Goal: Task Accomplishment & Management: Use online tool/utility

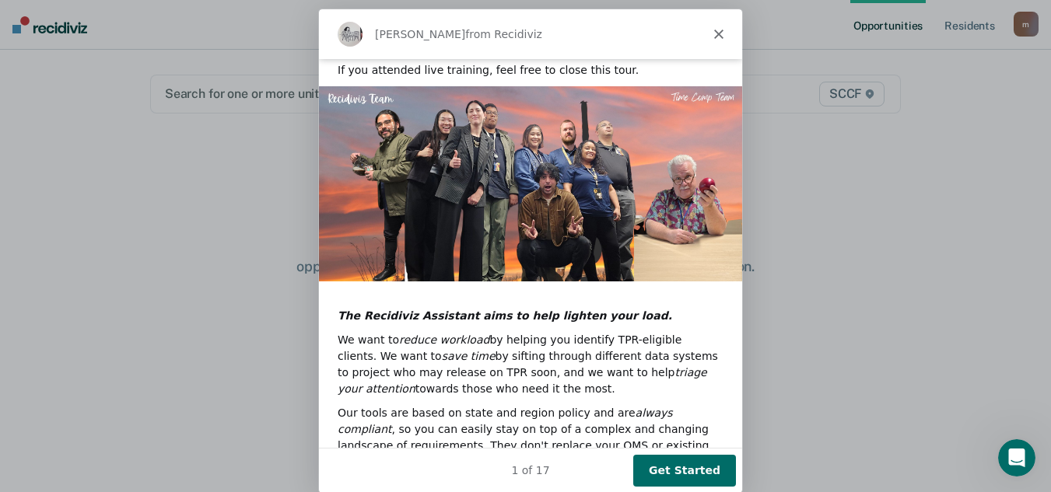
scroll to position [142, 0]
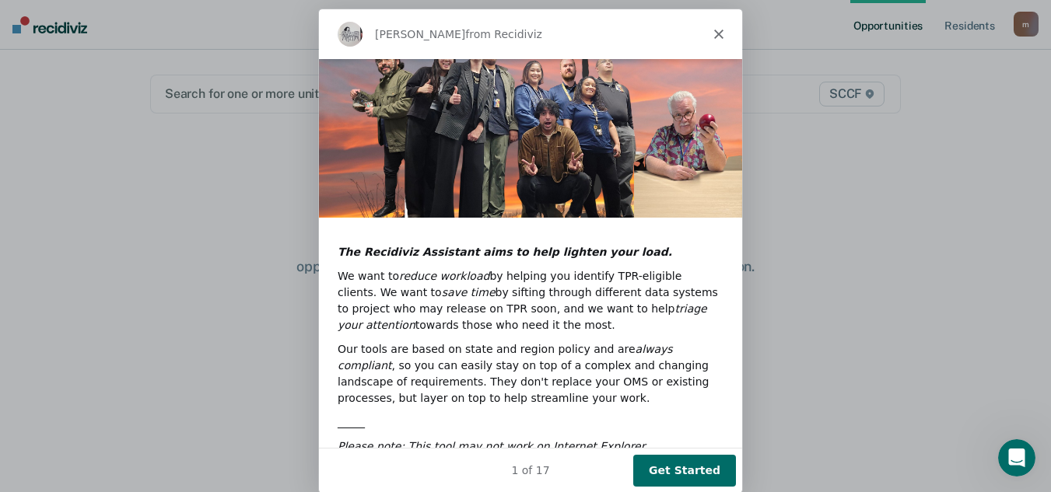
click at [685, 471] on button "Get Started" at bounding box center [683, 470] width 103 height 32
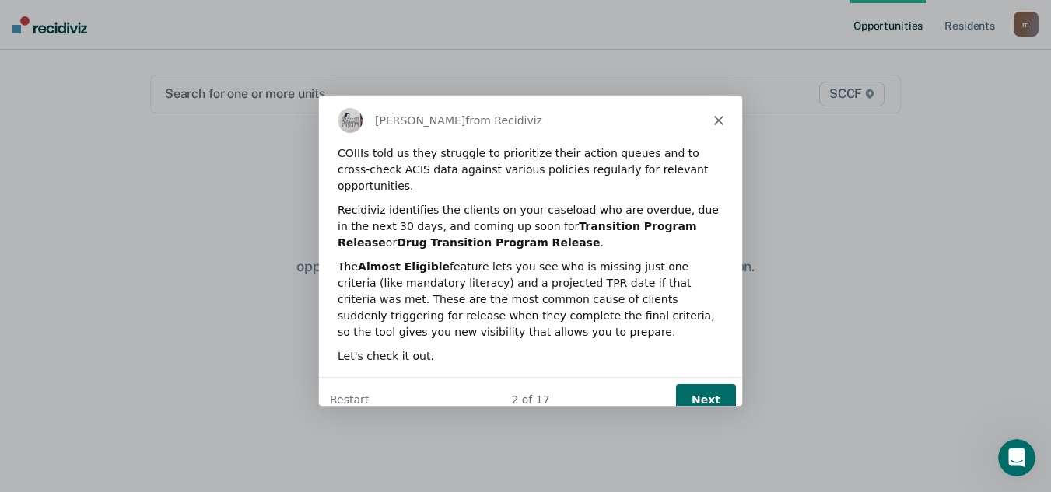
scroll to position [0, 0]
click at [702, 384] on button "Next" at bounding box center [704, 400] width 60 height 32
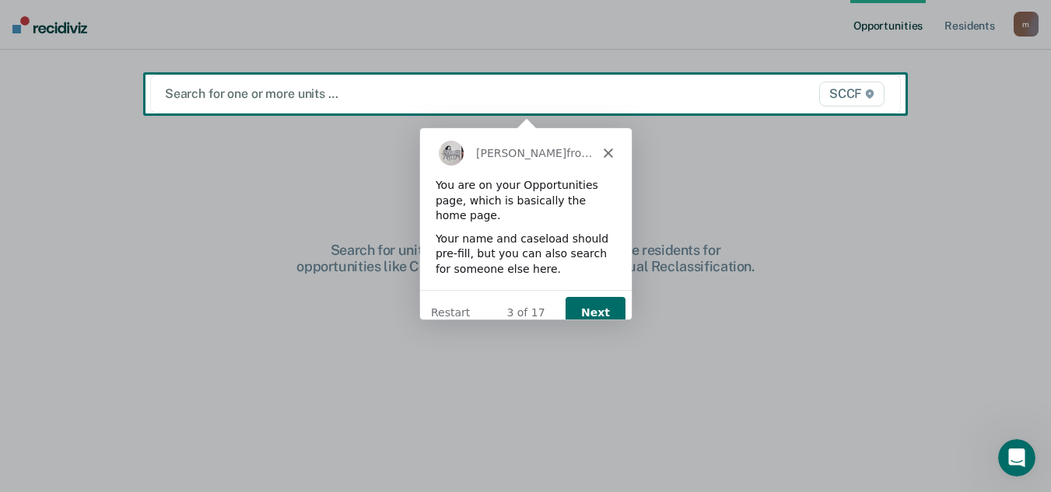
click at [601, 296] on button "Next" at bounding box center [594, 312] width 60 height 32
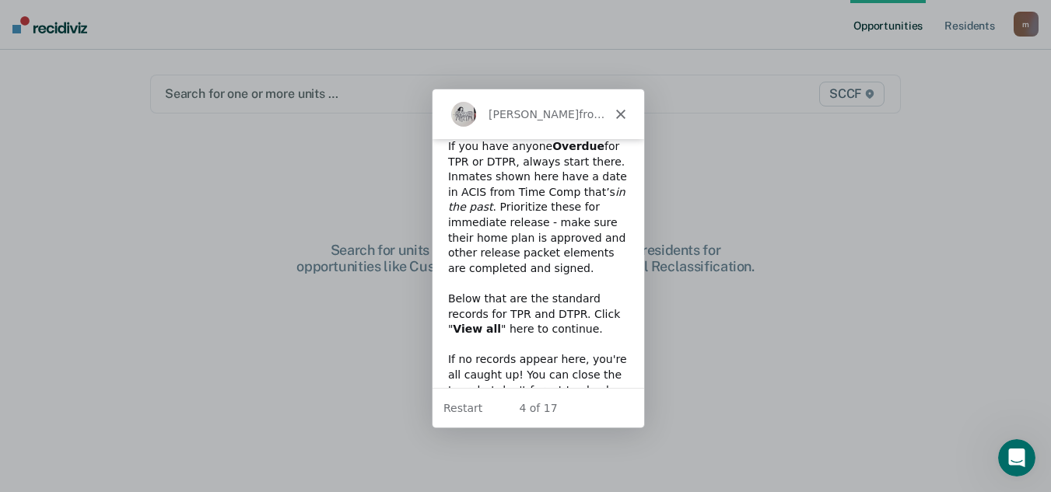
scroll to position [68, 0]
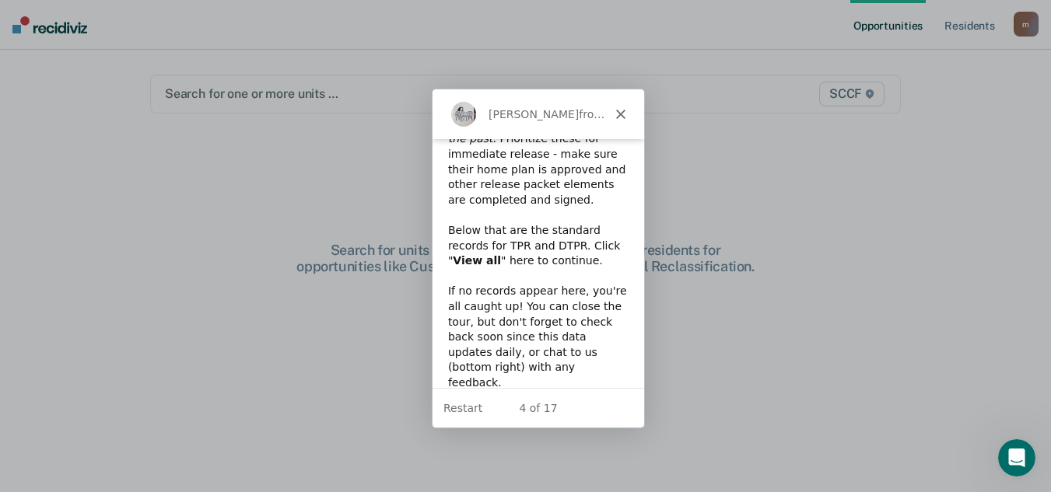
click at [618, 110] on icon "Close" at bounding box center [619, 113] width 9 height 9
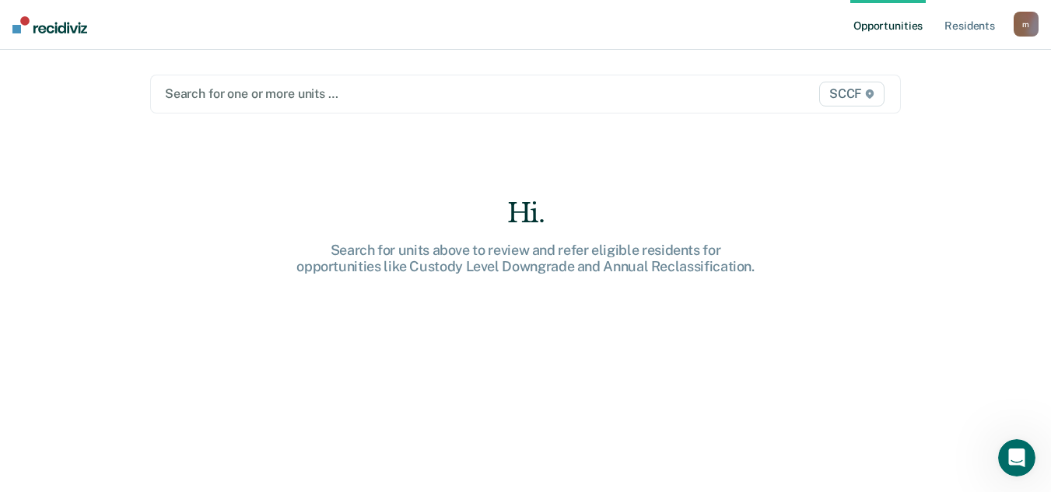
click at [322, 93] on div at bounding box center [417, 94] width 504 height 18
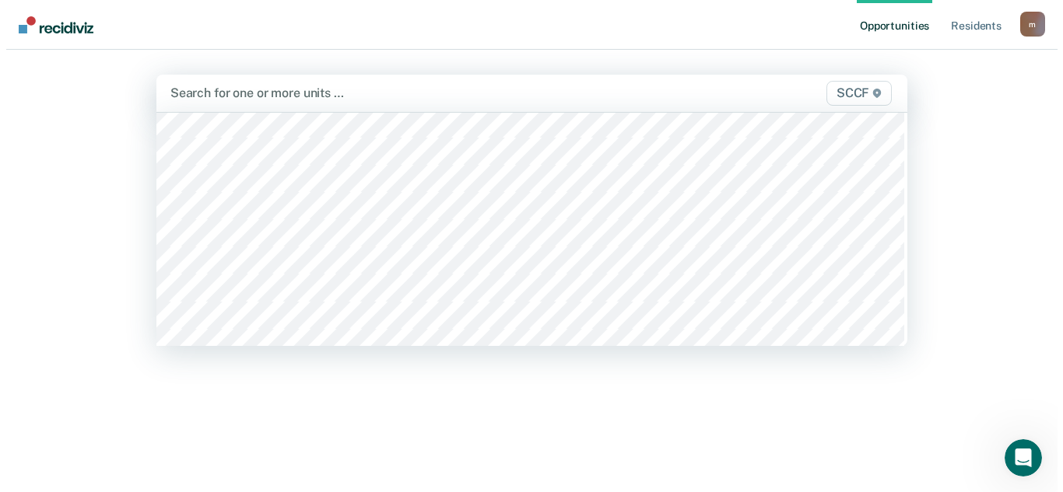
scroll to position [7623, 0]
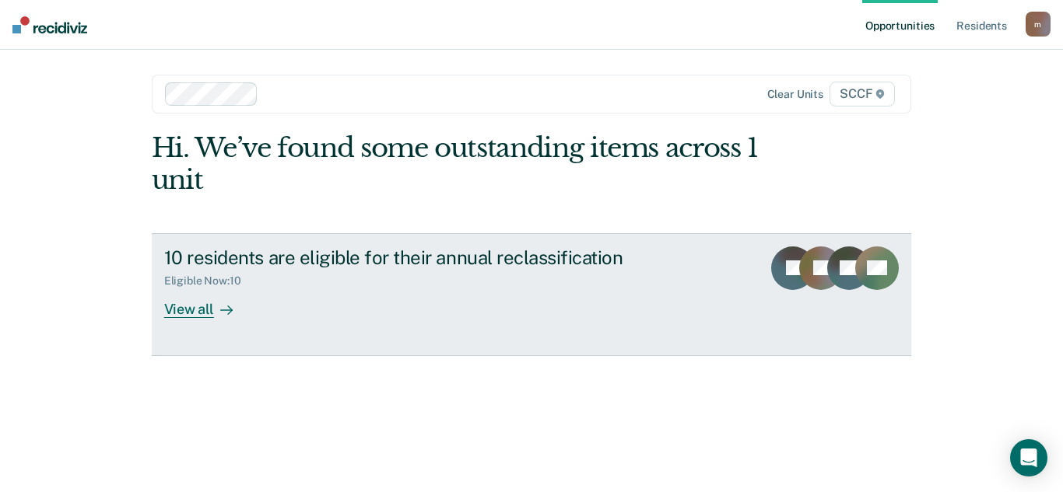
click at [196, 311] on div "View all" at bounding box center [207, 303] width 87 height 30
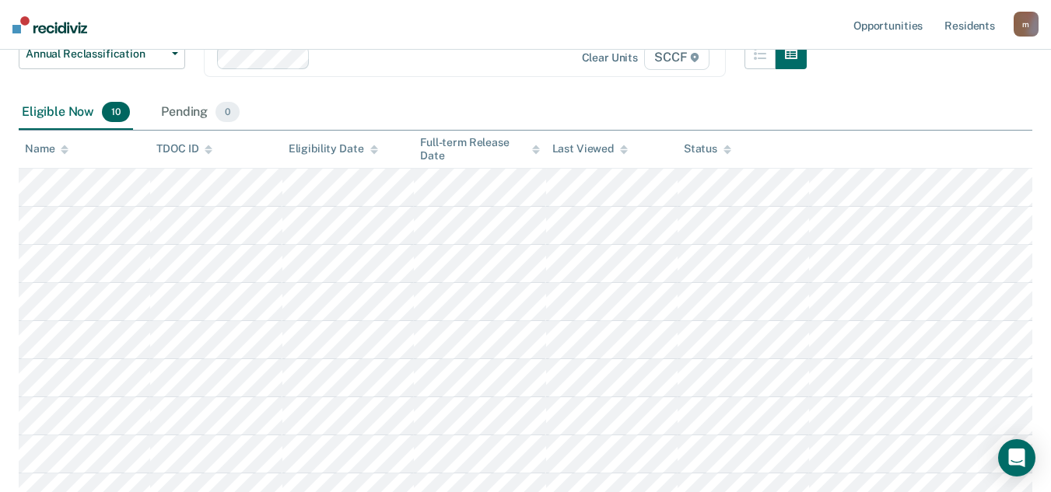
scroll to position [233, 0]
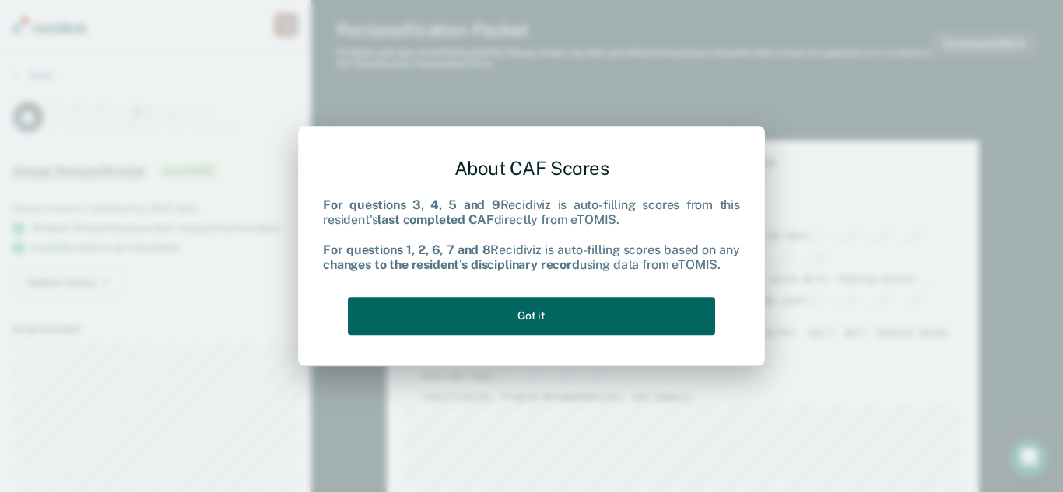
click at [532, 316] on button "Got it" at bounding box center [531, 316] width 367 height 38
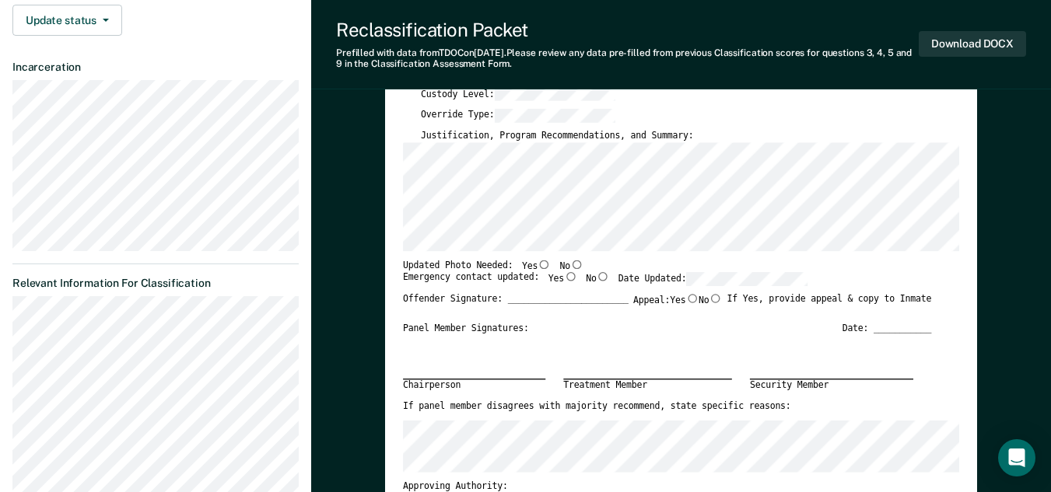
scroll to position [311, 0]
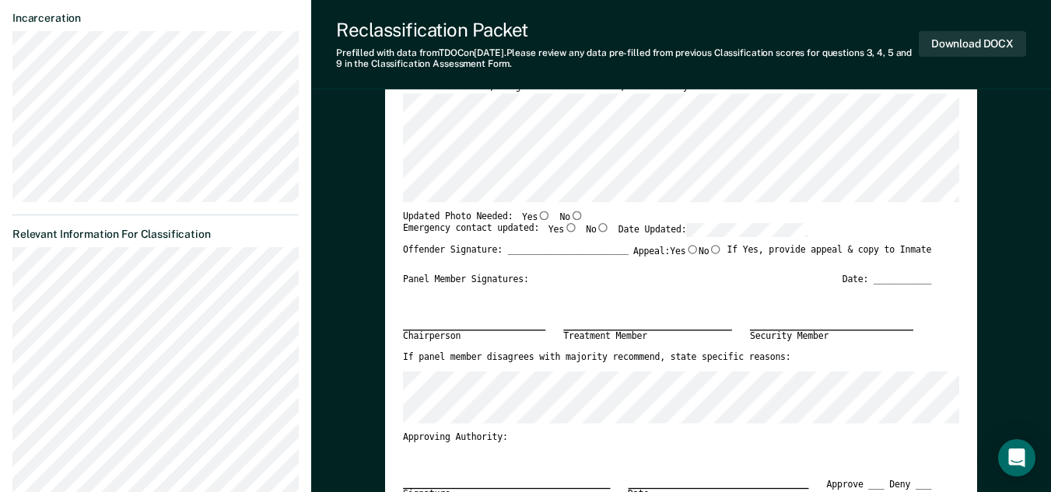
click at [538, 216] on input "Yes" at bounding box center [544, 215] width 13 height 9
type textarea "x"
radio input "true"
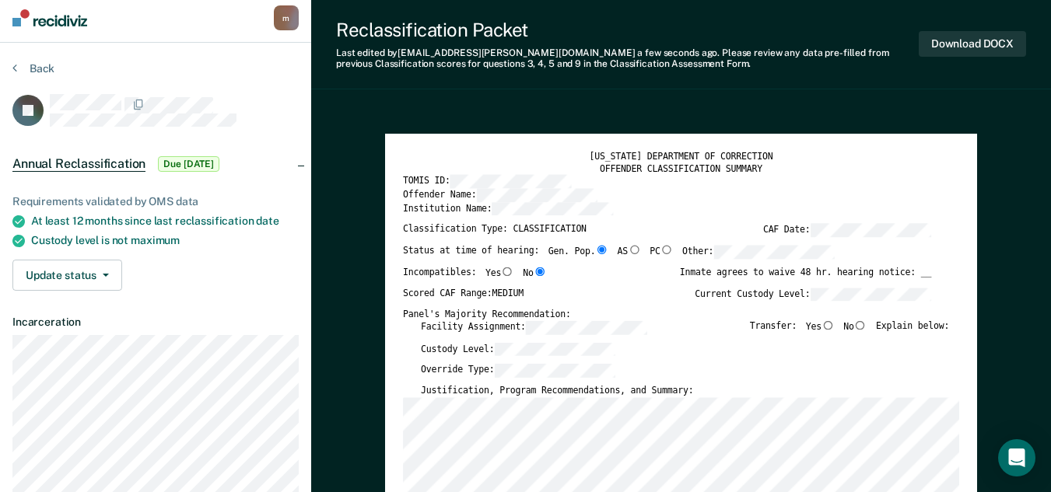
scroll to position [0, 0]
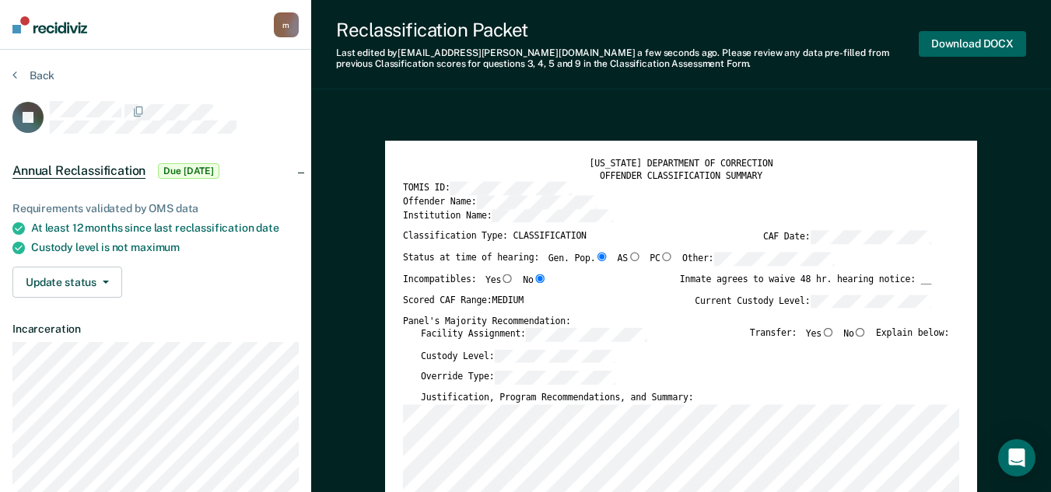
click at [957, 44] on button "Download DOCX" at bounding box center [972, 44] width 107 height 26
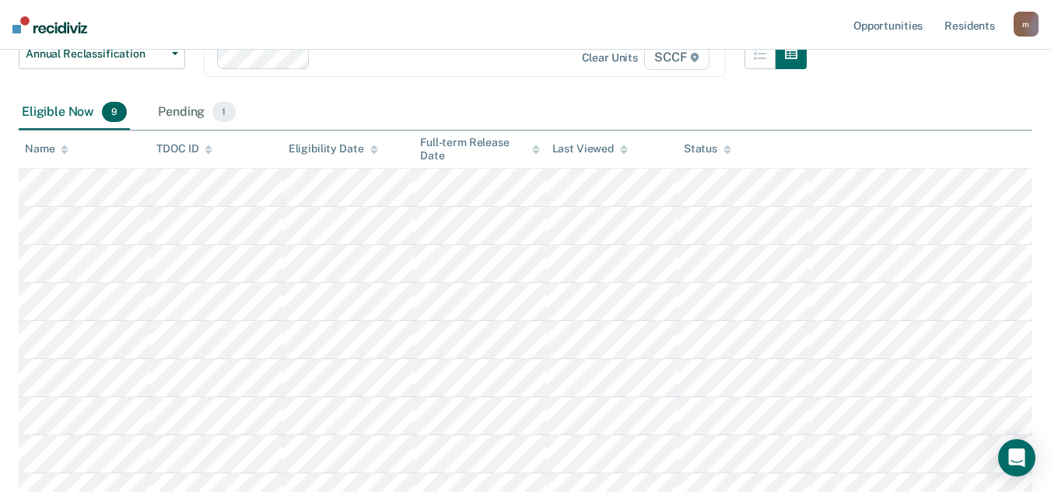
scroll to position [233, 0]
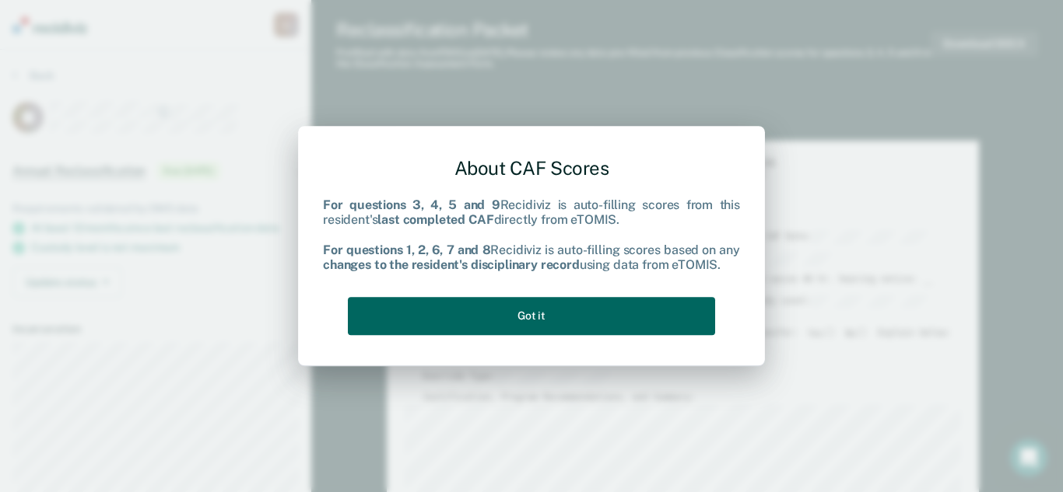
click at [527, 313] on button "Got it" at bounding box center [531, 316] width 367 height 38
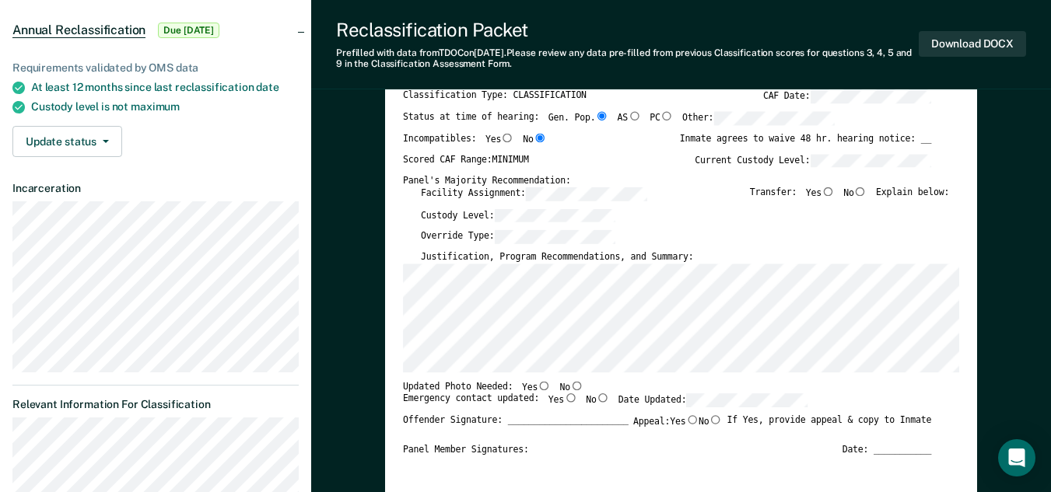
scroll to position [156, 0]
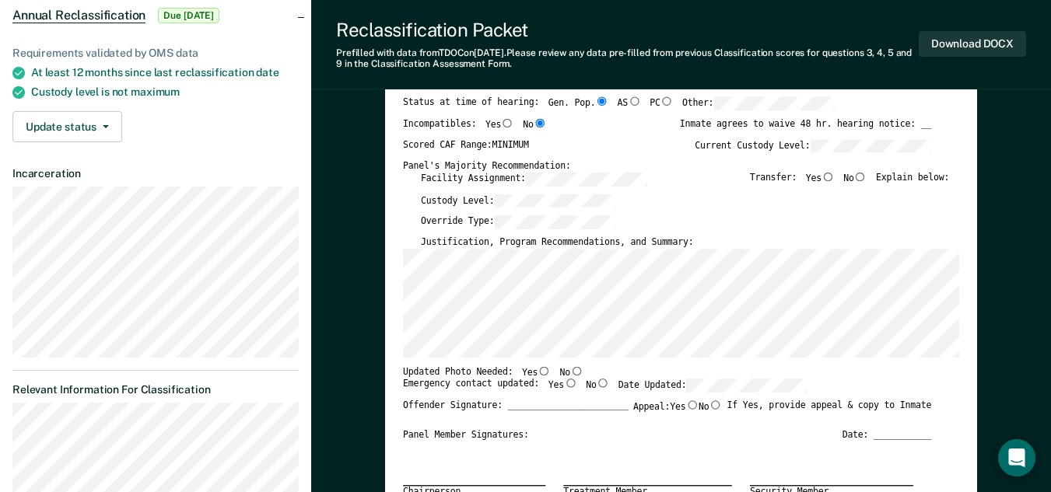
click at [538, 372] on input "Yes" at bounding box center [544, 370] width 13 height 9
type textarea "x"
radio input "true"
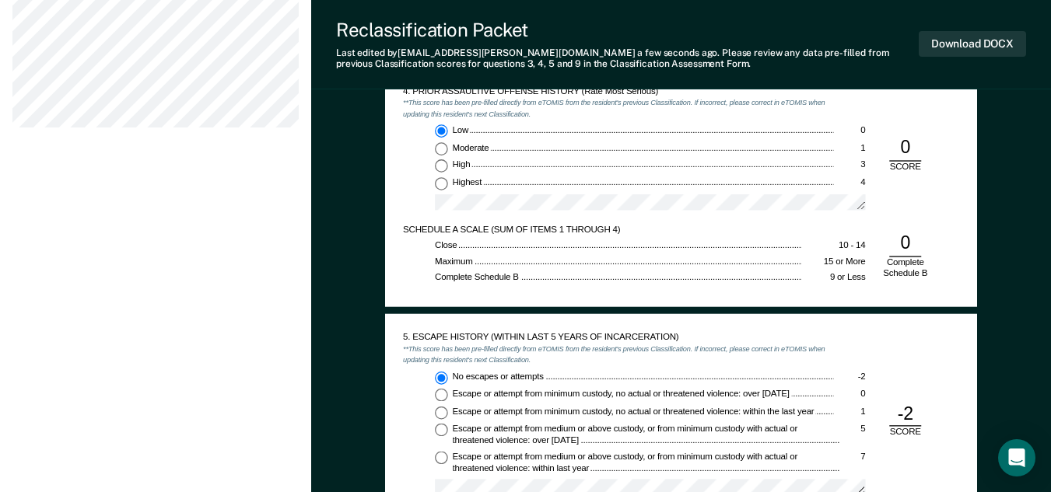
scroll to position [1478, 0]
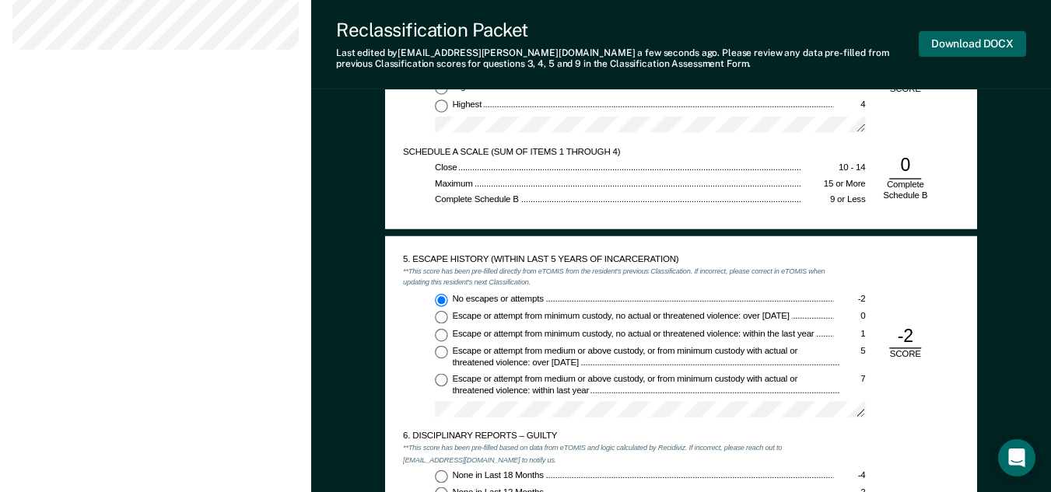
click at [958, 44] on button "Download DOCX" at bounding box center [972, 44] width 107 height 26
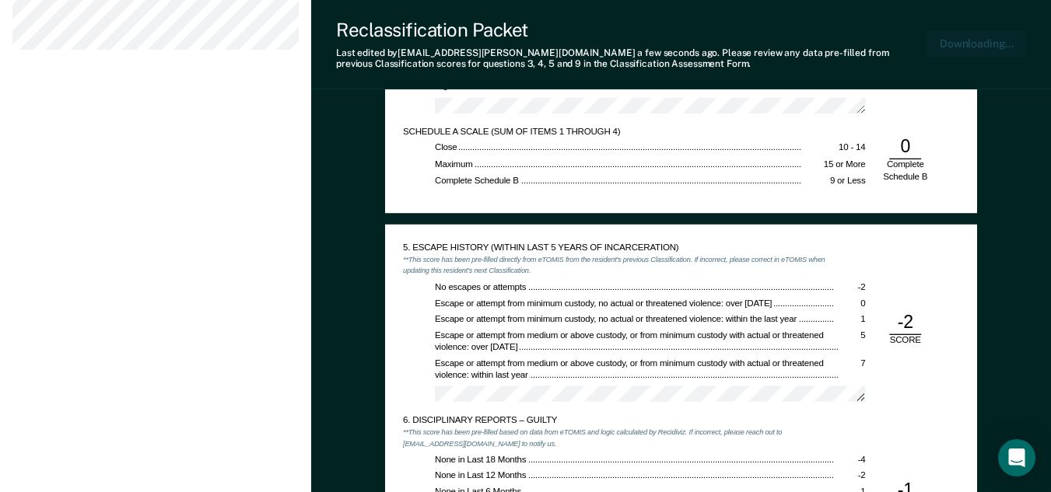
scroll to position [1554, 0]
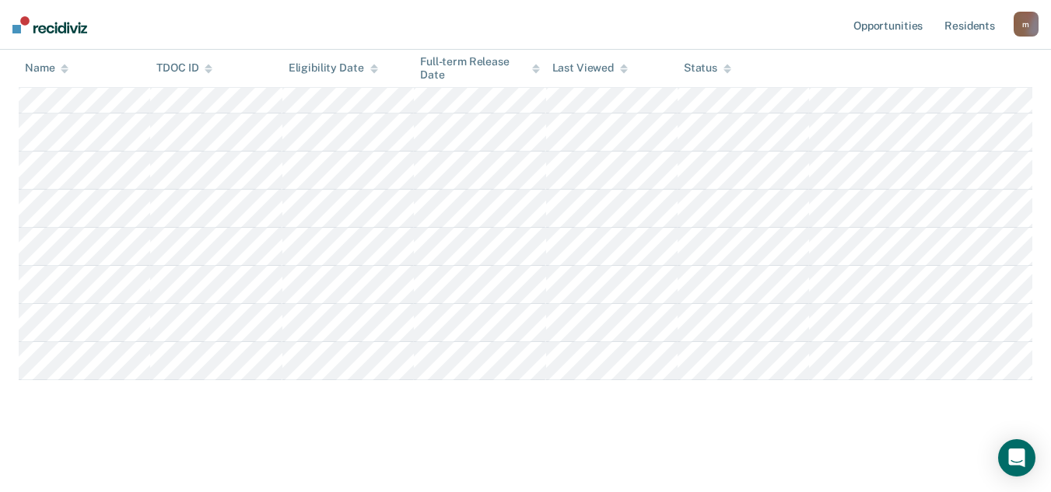
scroll to position [233, 0]
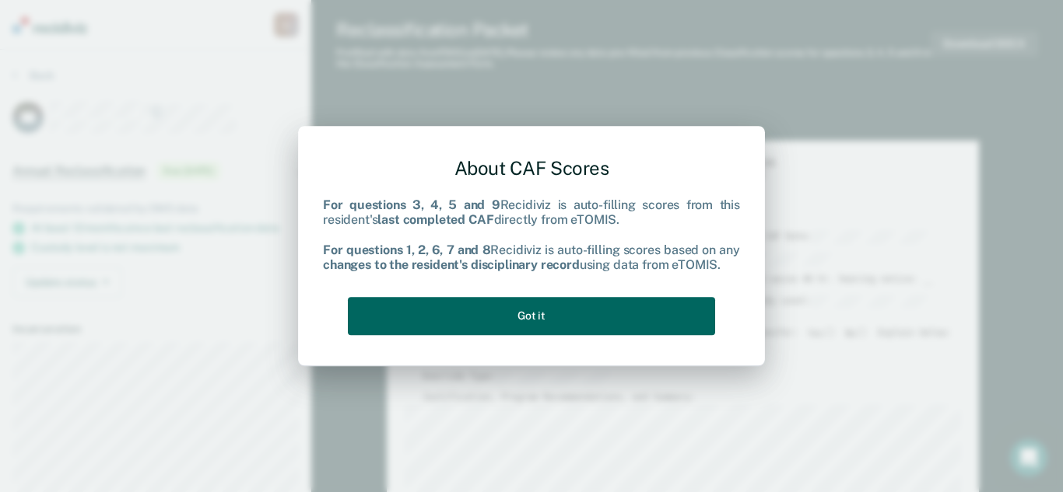
click at [541, 316] on button "Got it" at bounding box center [531, 316] width 367 height 38
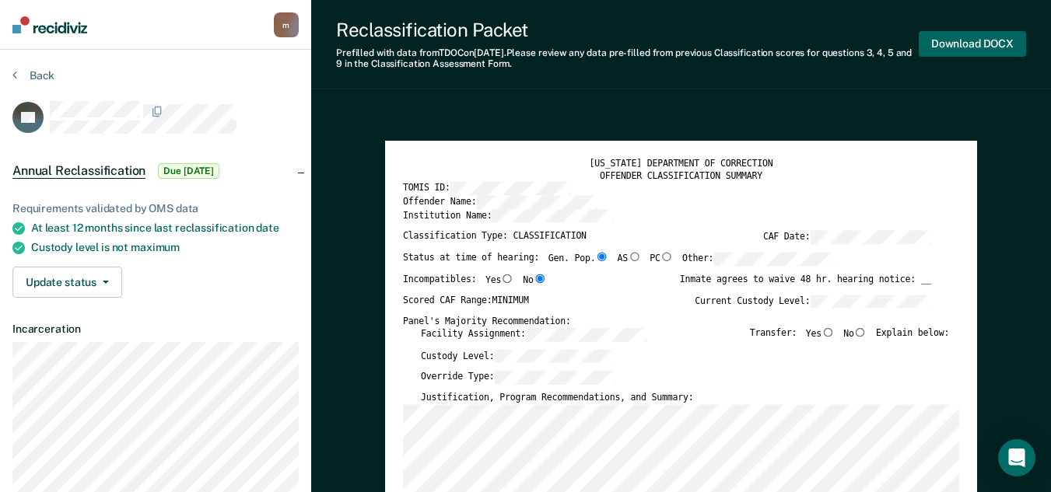
click at [975, 44] on button "Download DOCX" at bounding box center [972, 44] width 107 height 26
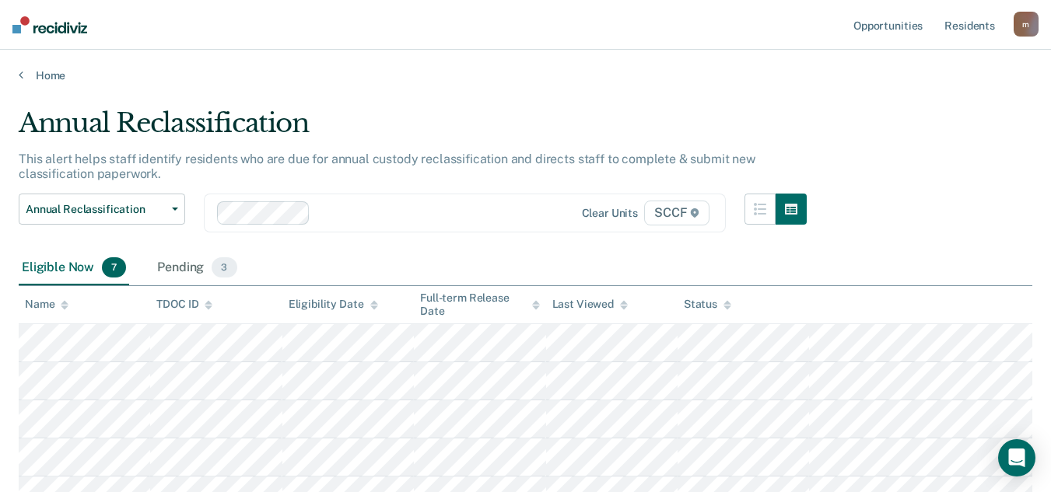
scroll to position [211, 0]
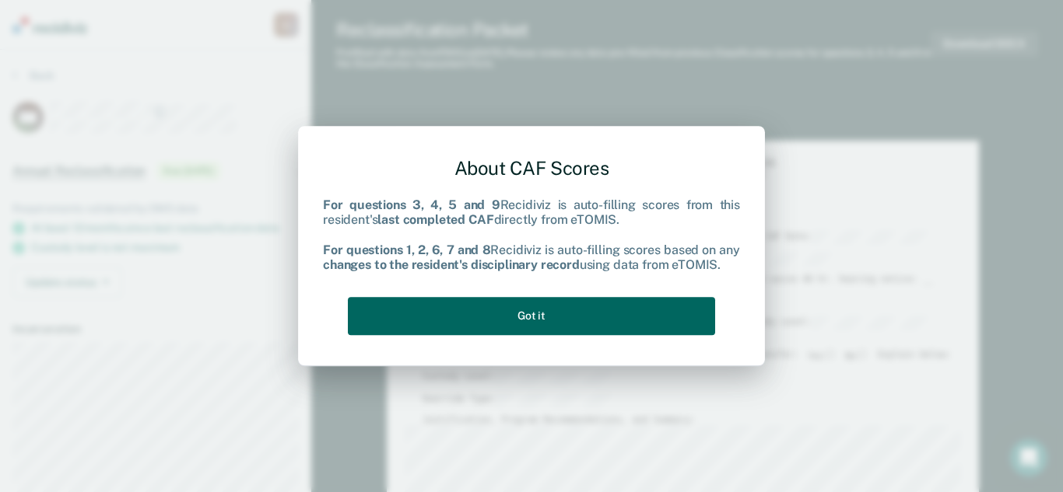
click at [523, 315] on button "Got it" at bounding box center [531, 316] width 367 height 38
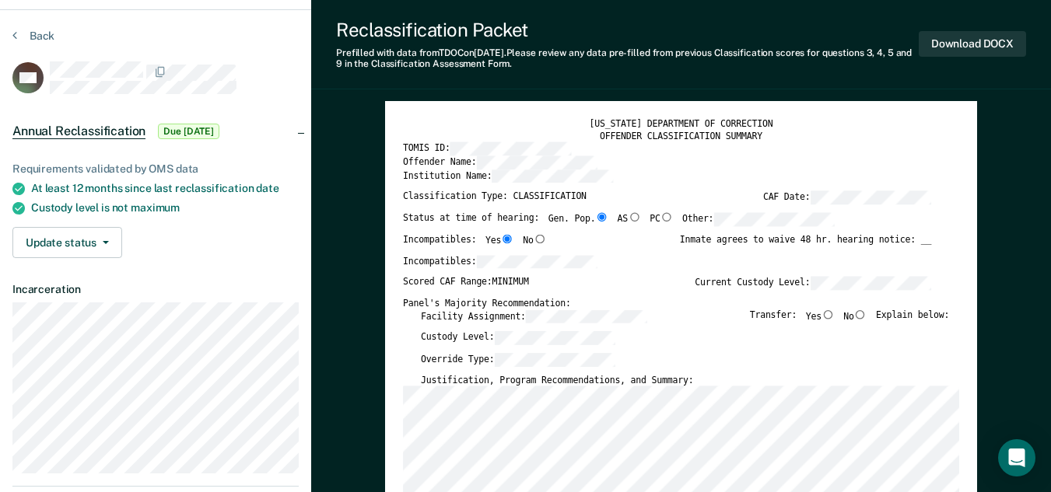
scroll to position [78, 0]
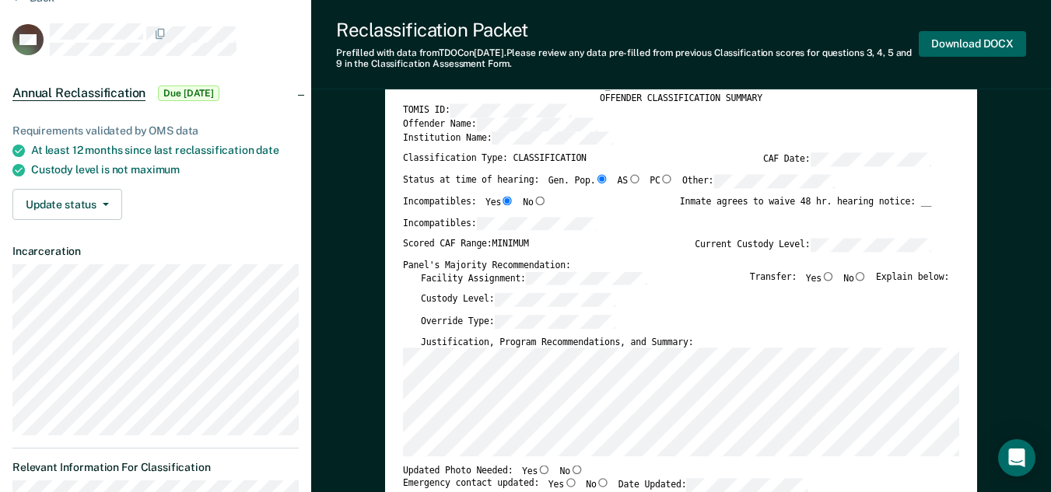
click at [968, 44] on button "Download DOCX" at bounding box center [972, 44] width 107 height 26
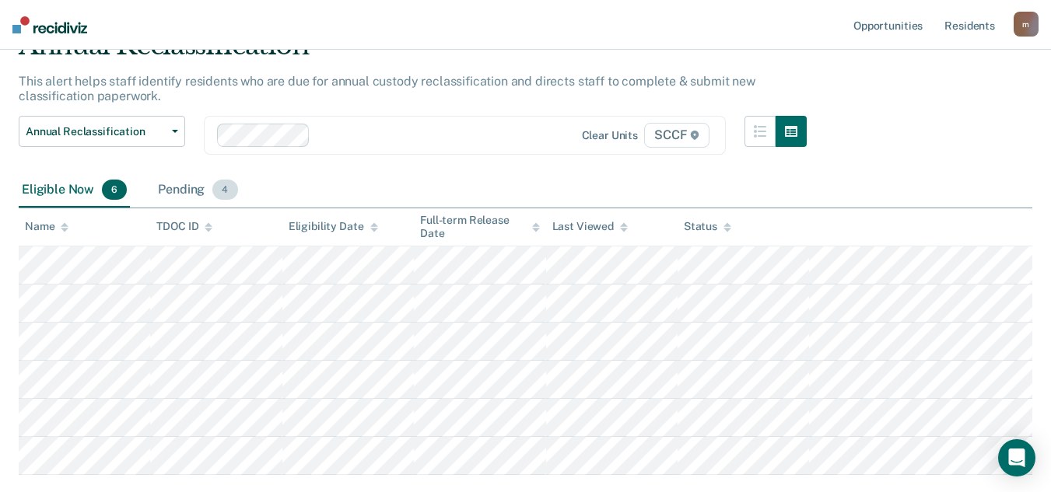
scroll to position [173, 0]
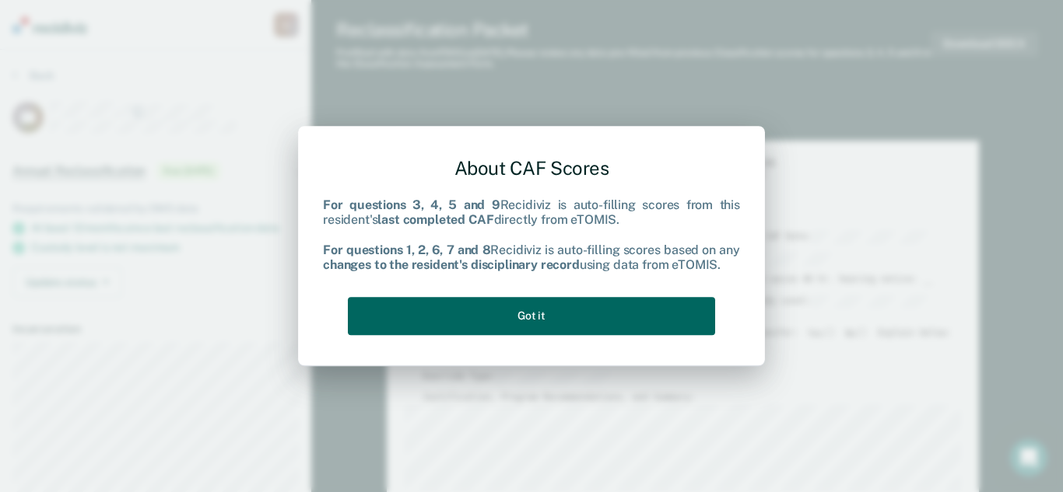
click at [531, 318] on button "Got it" at bounding box center [531, 316] width 367 height 38
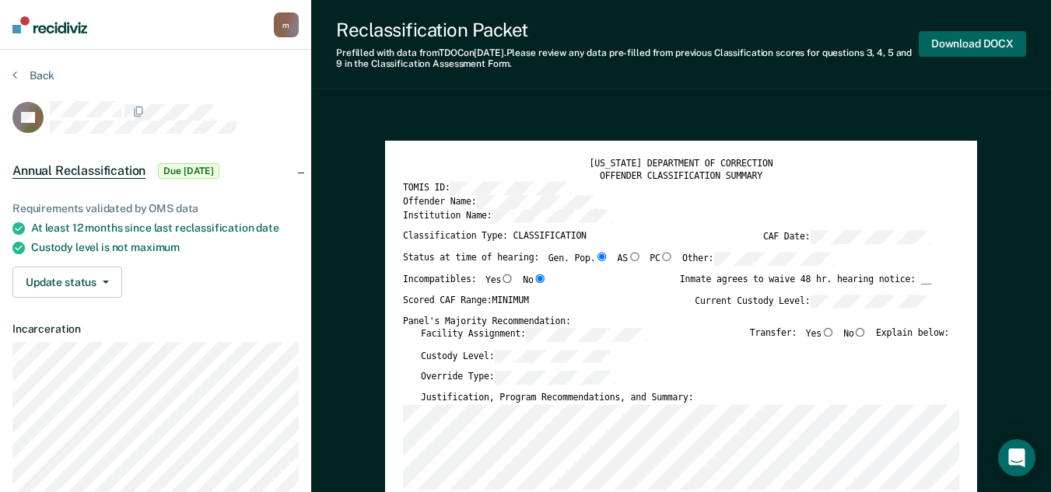
click at [964, 45] on button "Download DOCX" at bounding box center [972, 44] width 107 height 26
click at [972, 39] on button "Download DOCX" at bounding box center [972, 44] width 107 height 26
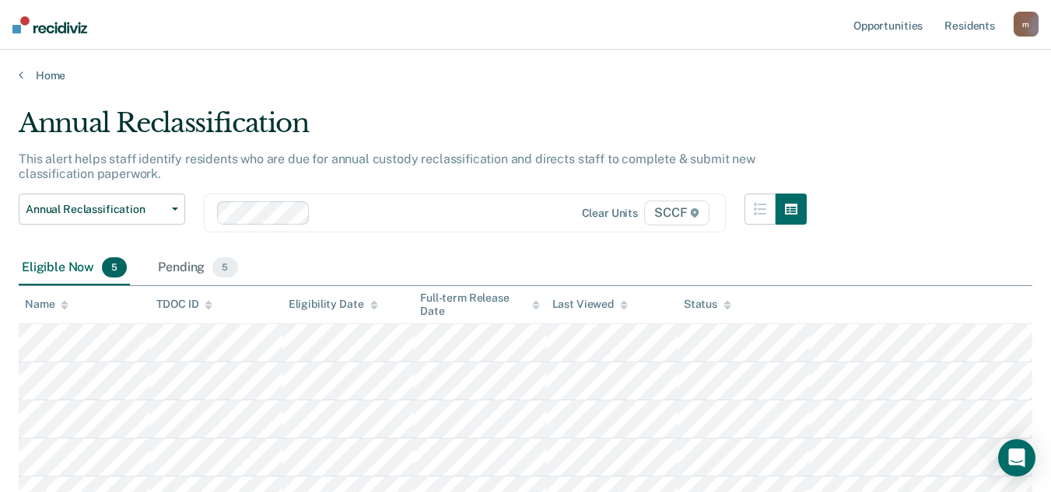
scroll to position [135, 0]
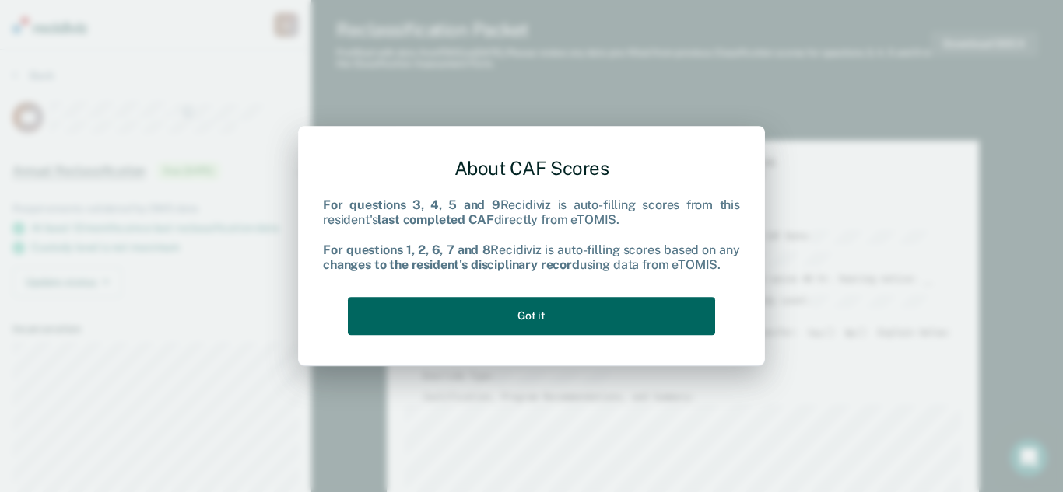
click at [521, 315] on button "Got it" at bounding box center [531, 316] width 367 height 38
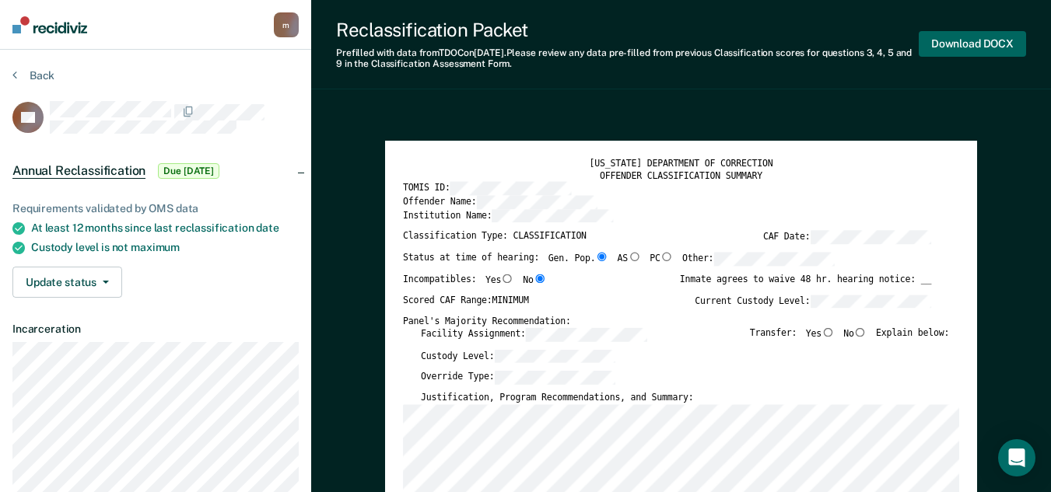
click at [976, 41] on button "Download DOCX" at bounding box center [972, 44] width 107 height 26
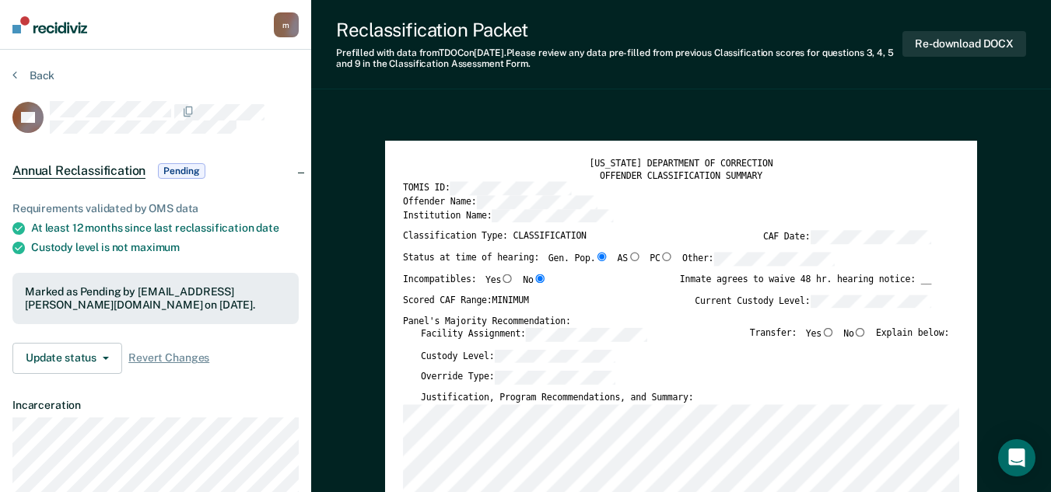
scroll to position [96, 0]
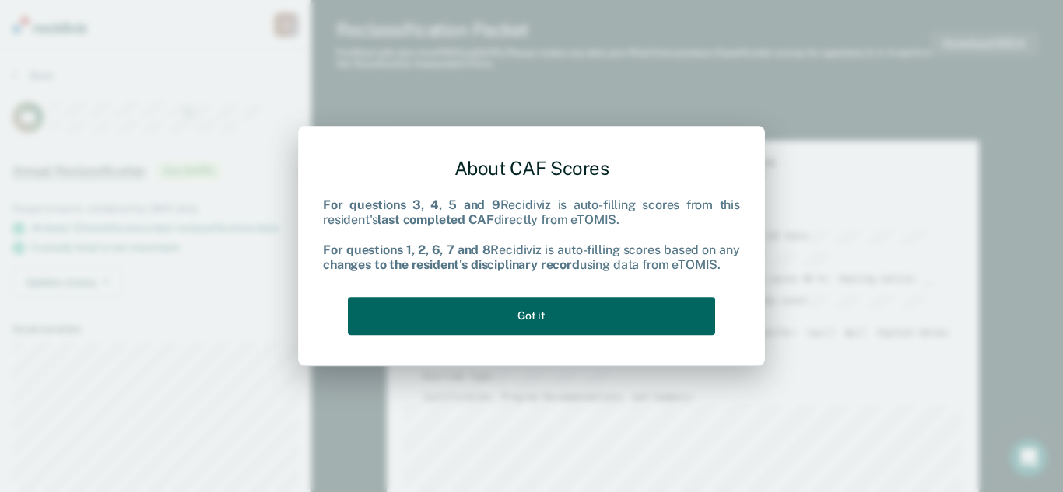
click at [524, 317] on button "Got it" at bounding box center [531, 316] width 367 height 38
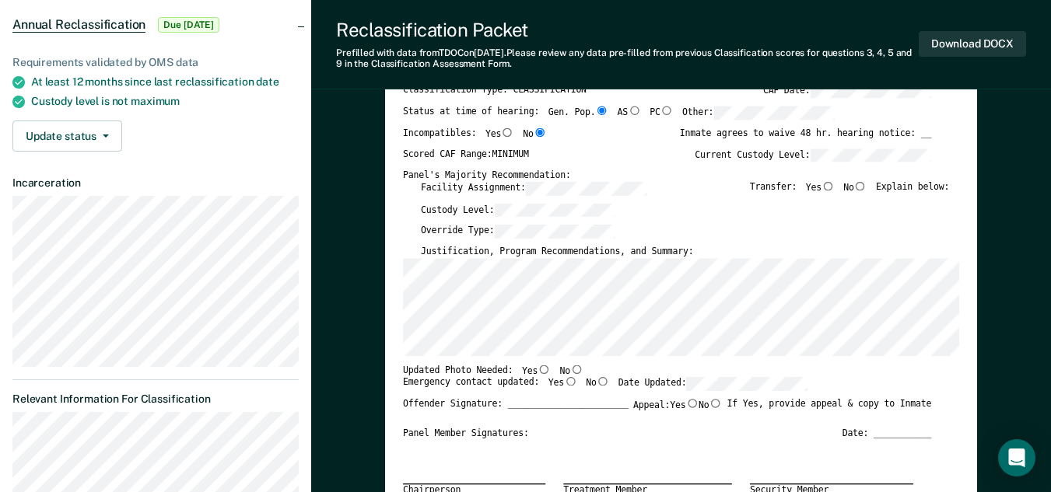
scroll to position [156, 0]
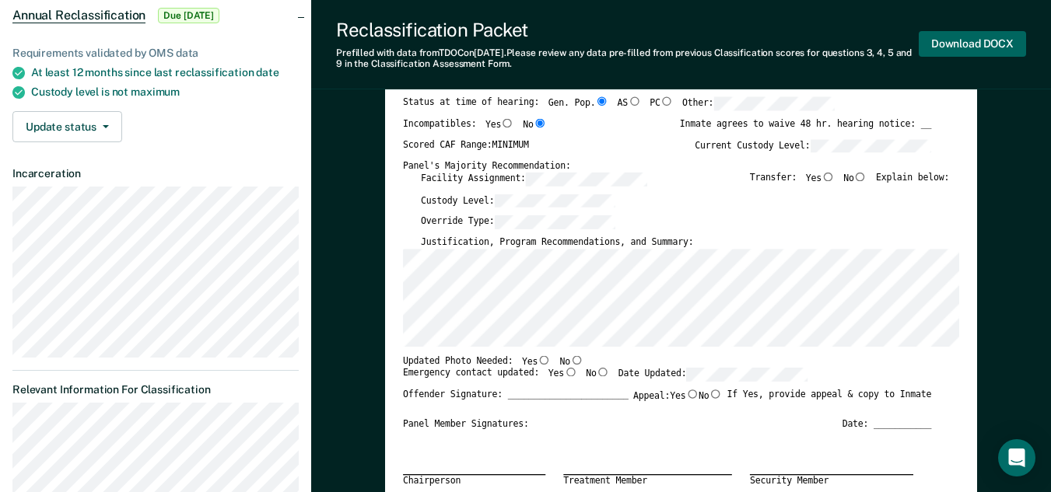
click at [951, 40] on button "Download DOCX" at bounding box center [972, 44] width 107 height 26
click at [953, 43] on button "Download DOCX" at bounding box center [972, 44] width 107 height 26
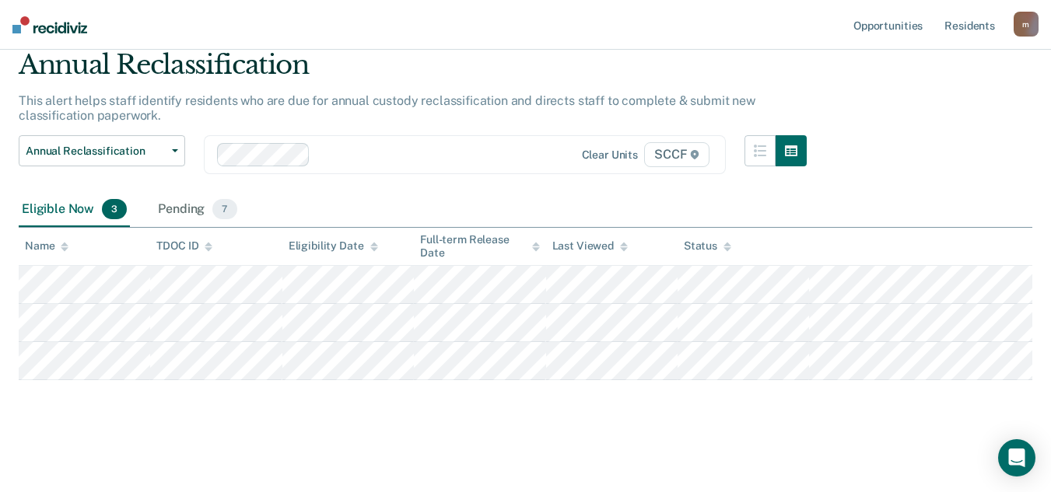
scroll to position [58, 0]
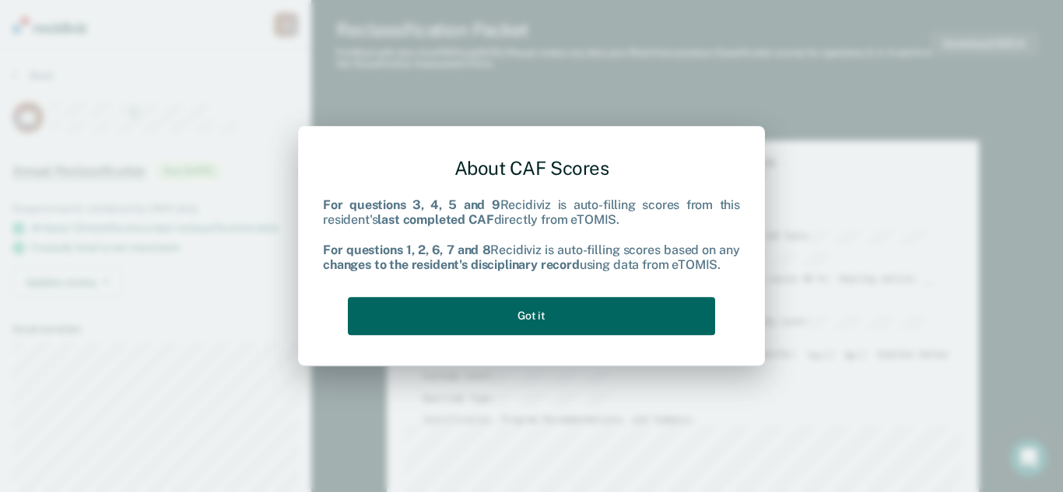
click at [518, 313] on button "Got it" at bounding box center [531, 316] width 367 height 38
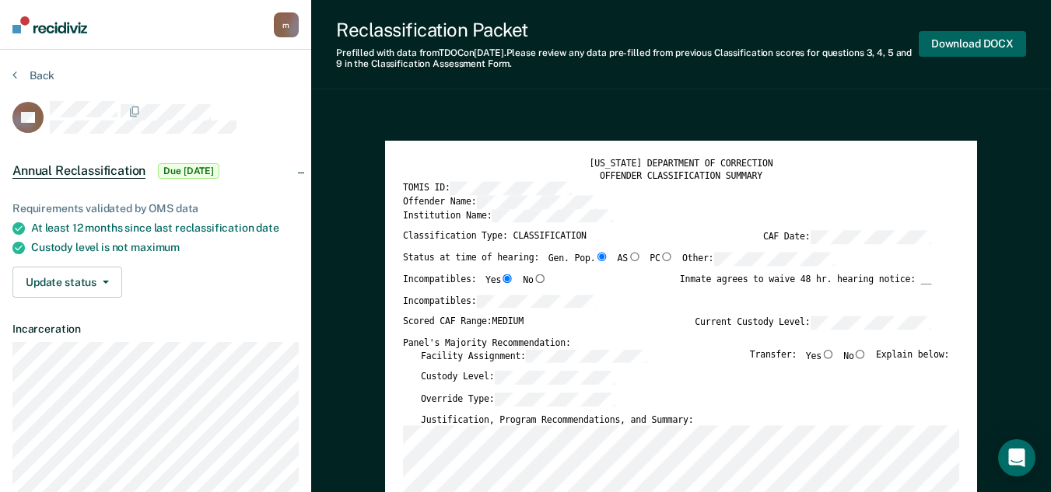
click at [965, 41] on button "Download DOCX" at bounding box center [972, 44] width 107 height 26
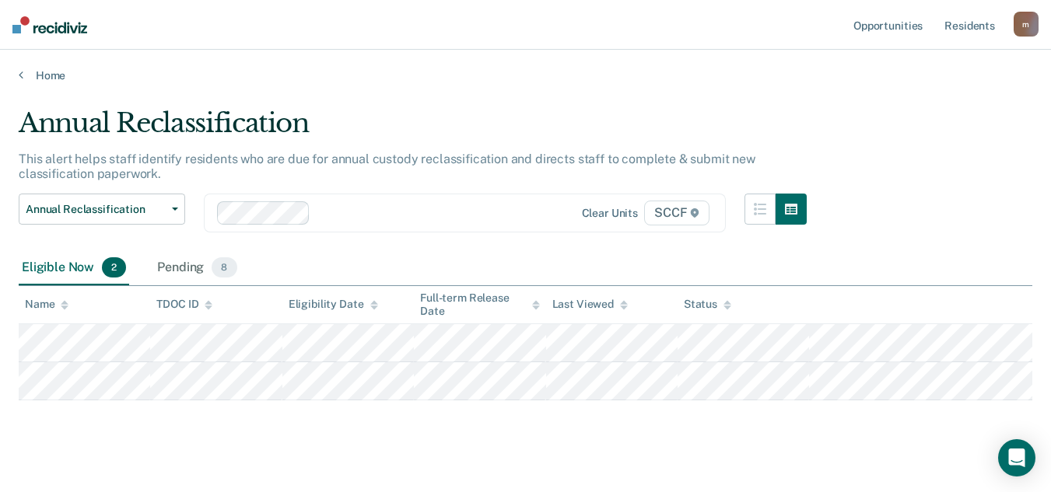
scroll to position [20, 0]
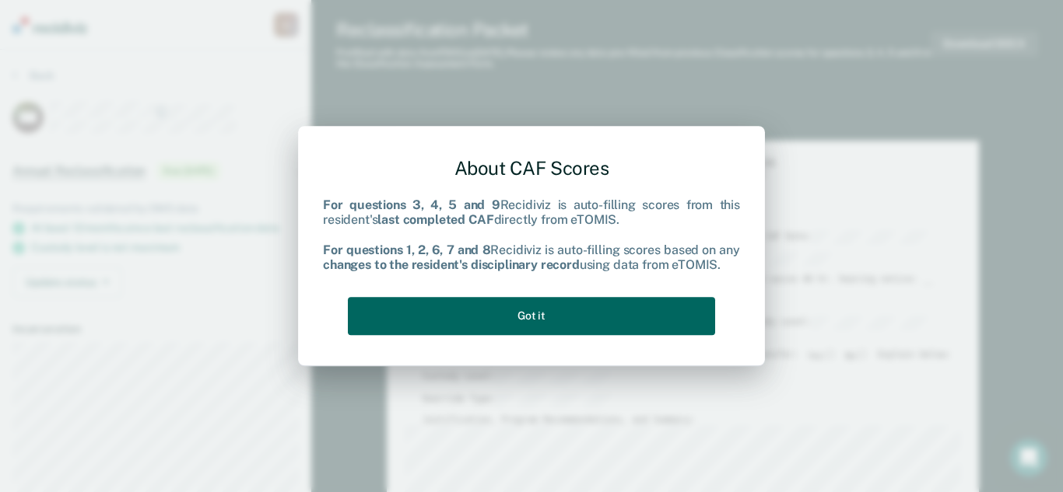
click at [516, 315] on button "Got it" at bounding box center [531, 316] width 367 height 38
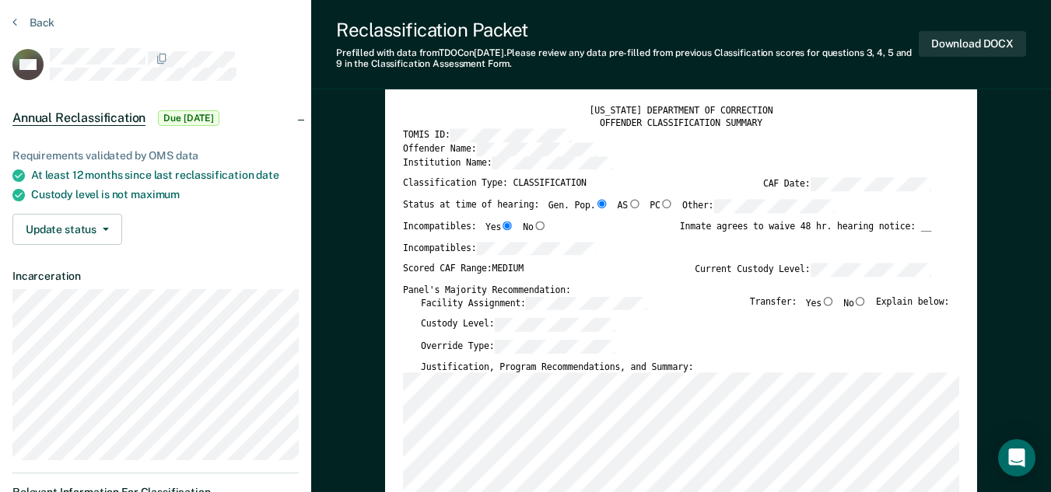
scroll to position [78, 0]
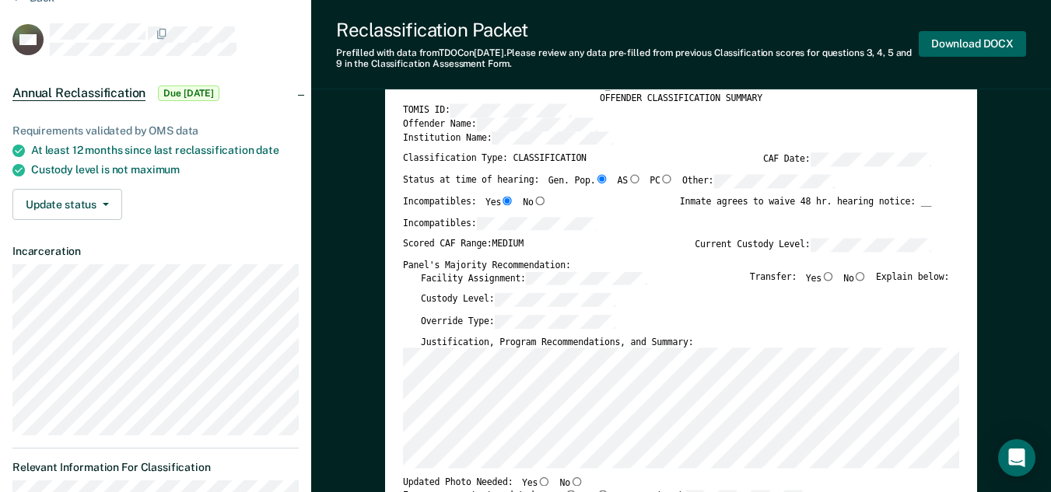
click at [972, 40] on button "Download DOCX" at bounding box center [972, 44] width 107 height 26
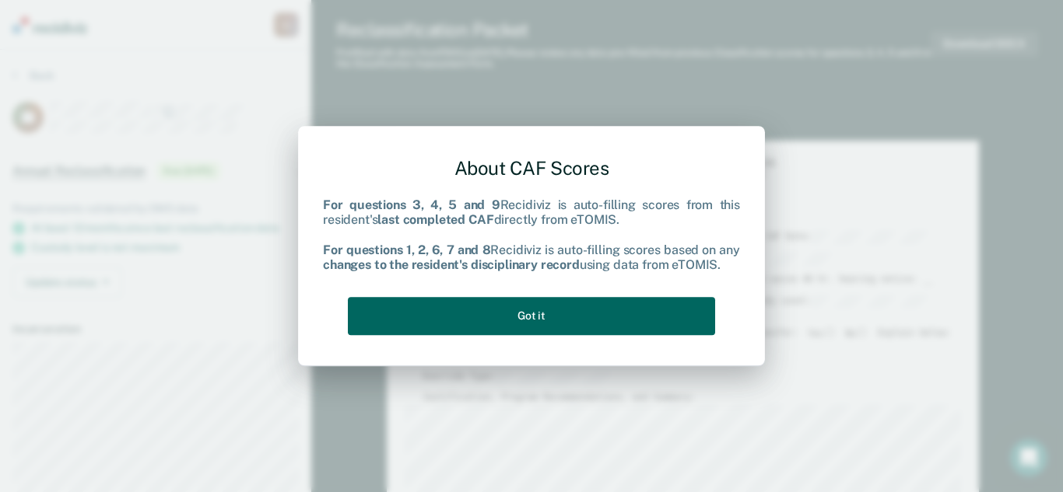
click at [538, 320] on button "Got it" at bounding box center [531, 316] width 367 height 38
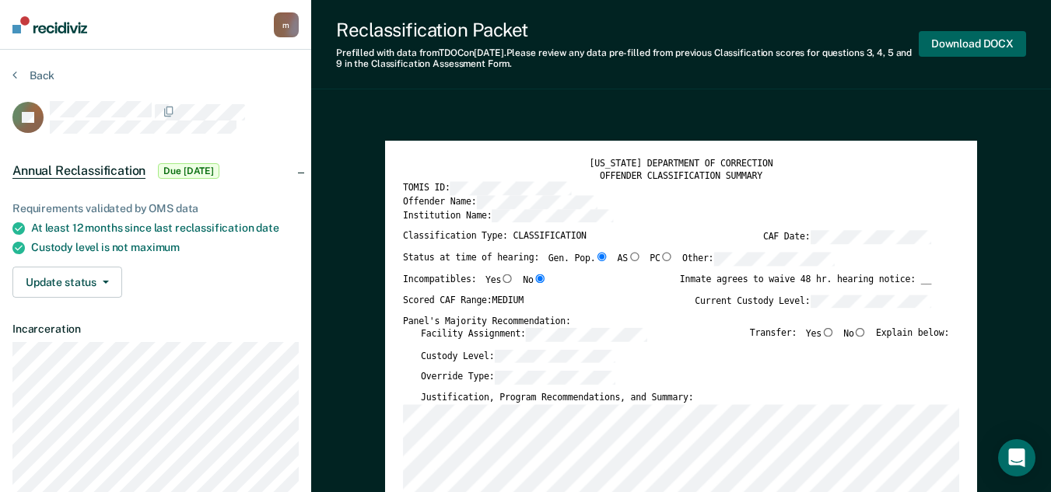
click at [968, 40] on button "Download DOCX" at bounding box center [972, 44] width 107 height 26
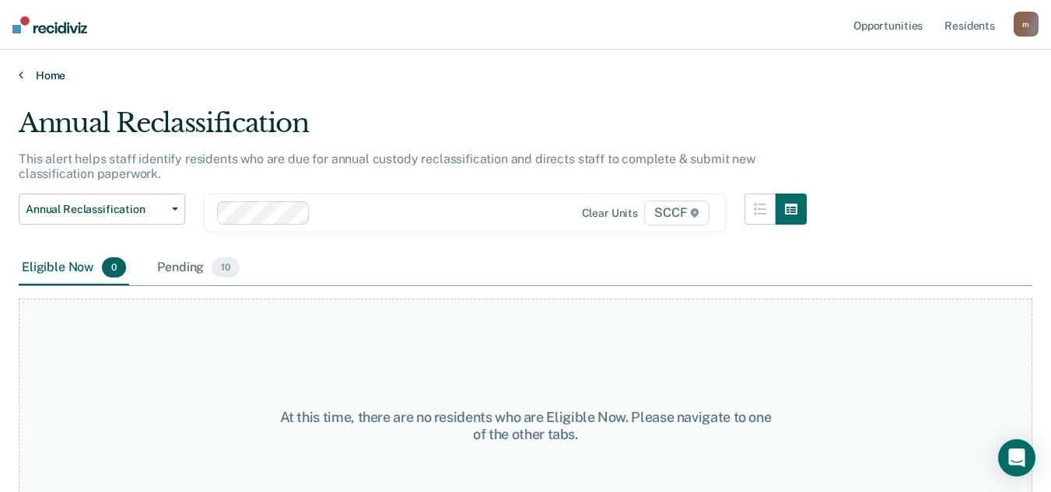
click at [51, 72] on link "Home" at bounding box center [526, 75] width 1014 height 14
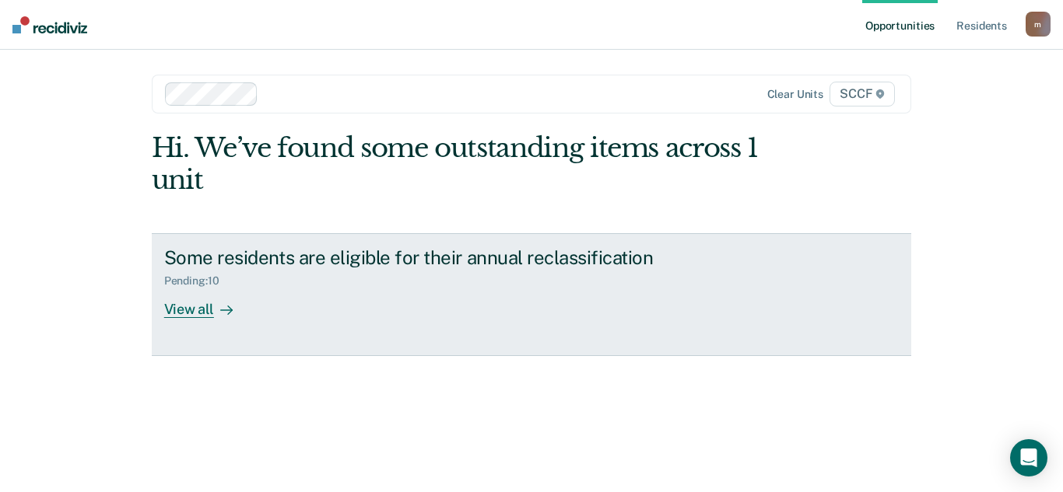
click at [187, 310] on div "View all" at bounding box center [207, 303] width 87 height 30
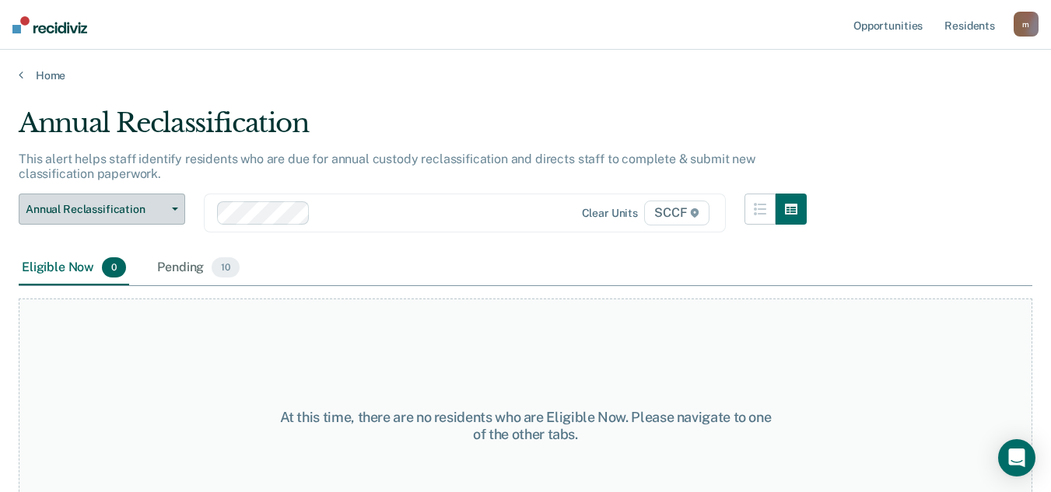
click at [173, 208] on icon "button" at bounding box center [175, 209] width 6 height 3
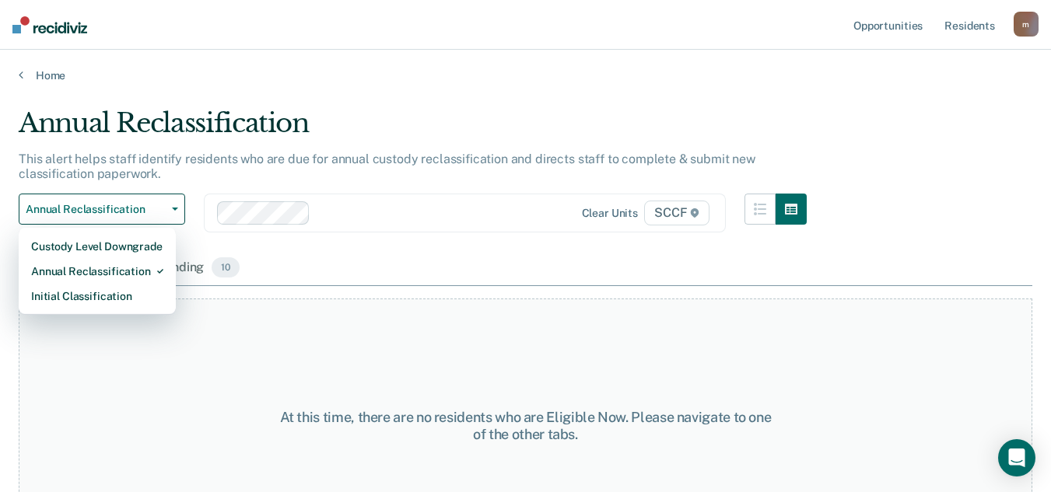
click at [367, 251] on div "Eligible Now 0 Pending 10" at bounding box center [526, 268] width 1014 height 35
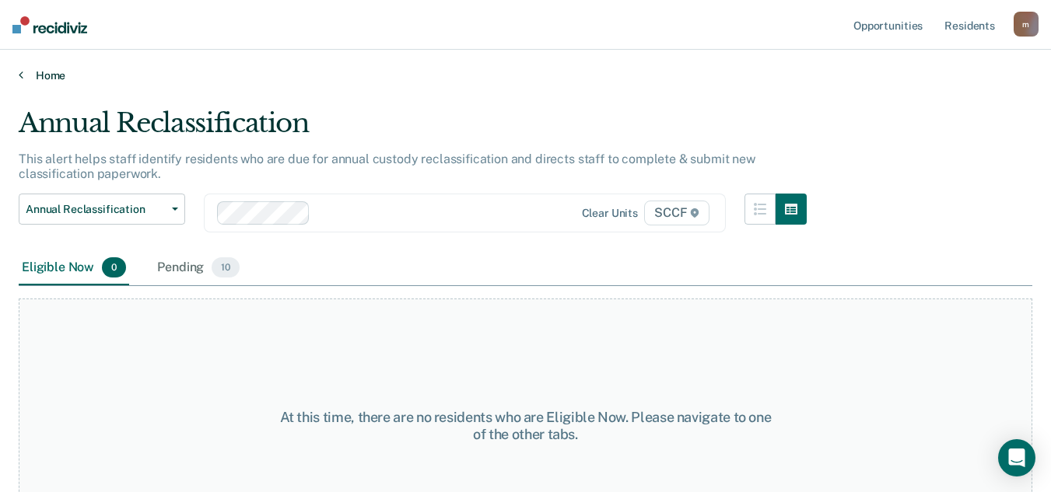
click at [42, 74] on link "Home" at bounding box center [526, 75] width 1014 height 14
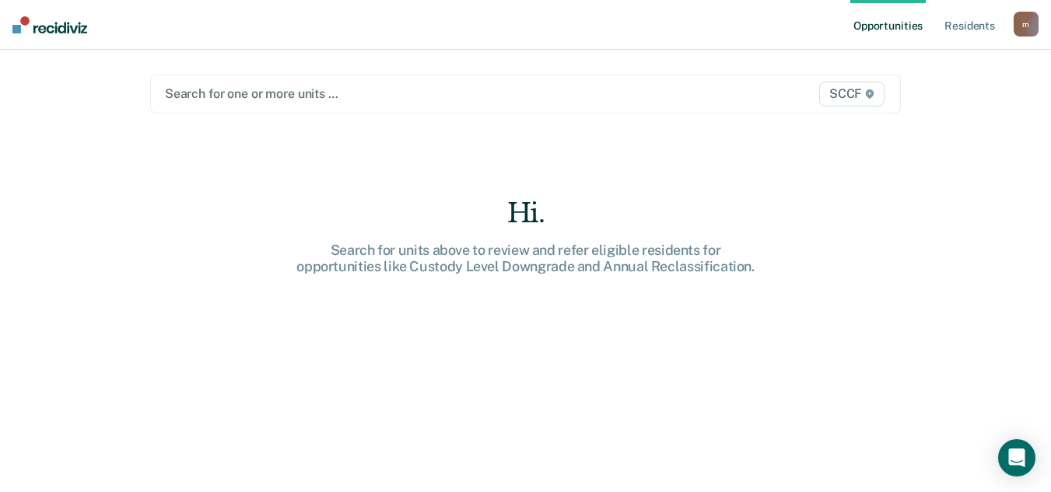
click at [243, 90] on div at bounding box center [417, 94] width 504 height 18
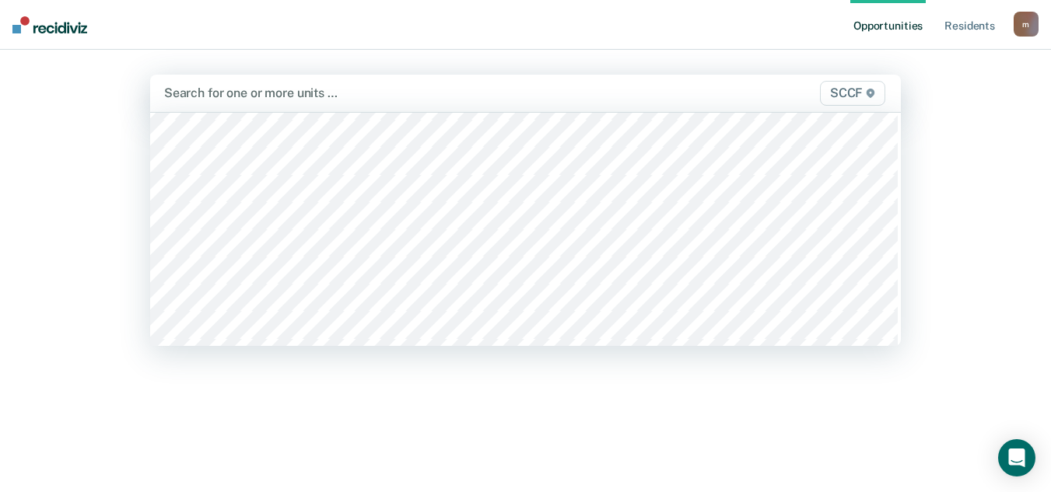
scroll to position [7623, 0]
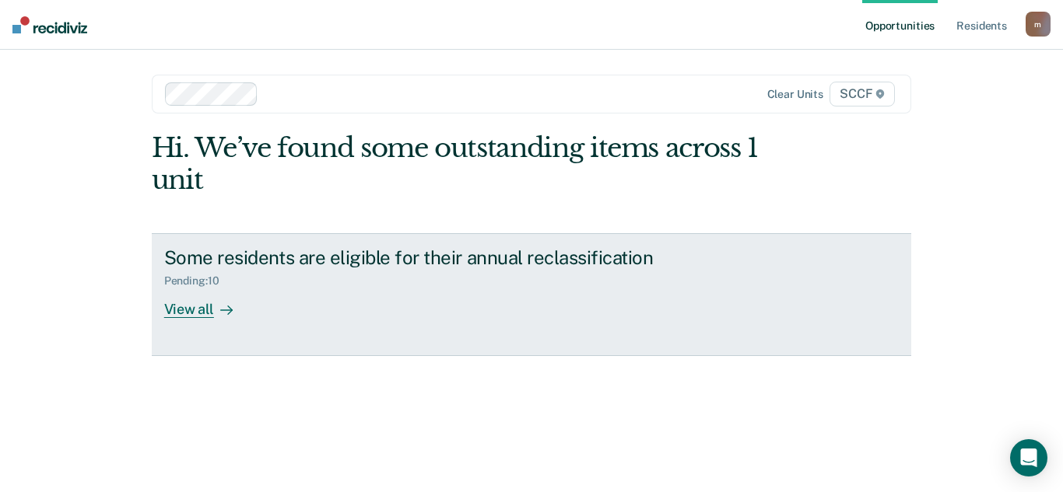
click at [186, 310] on div "View all" at bounding box center [207, 303] width 87 height 30
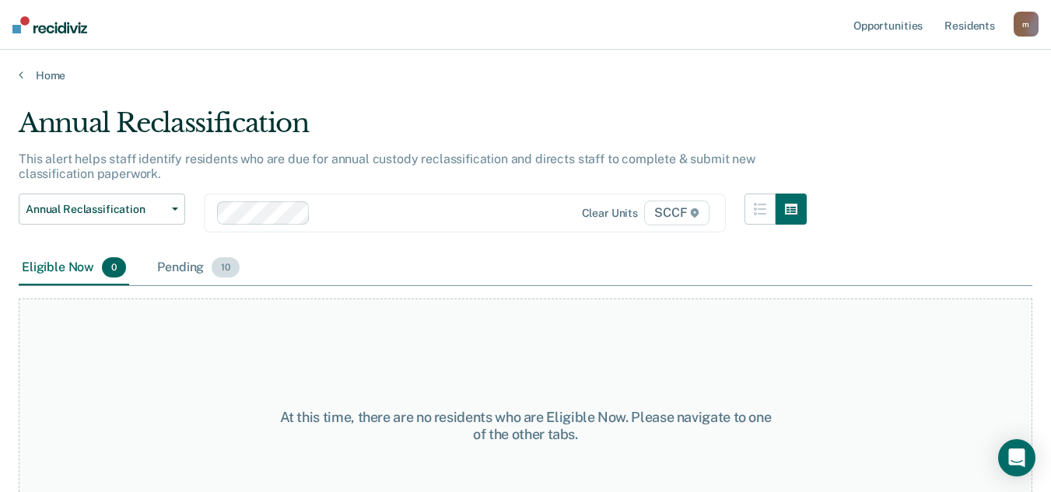
click at [179, 268] on div "Pending 10" at bounding box center [198, 268] width 89 height 34
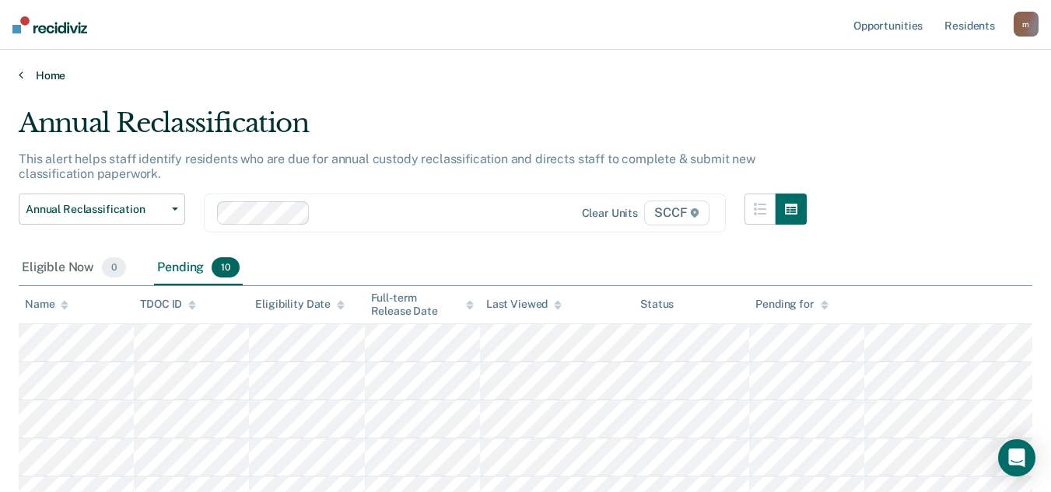
click at [47, 75] on link "Home" at bounding box center [526, 75] width 1014 height 14
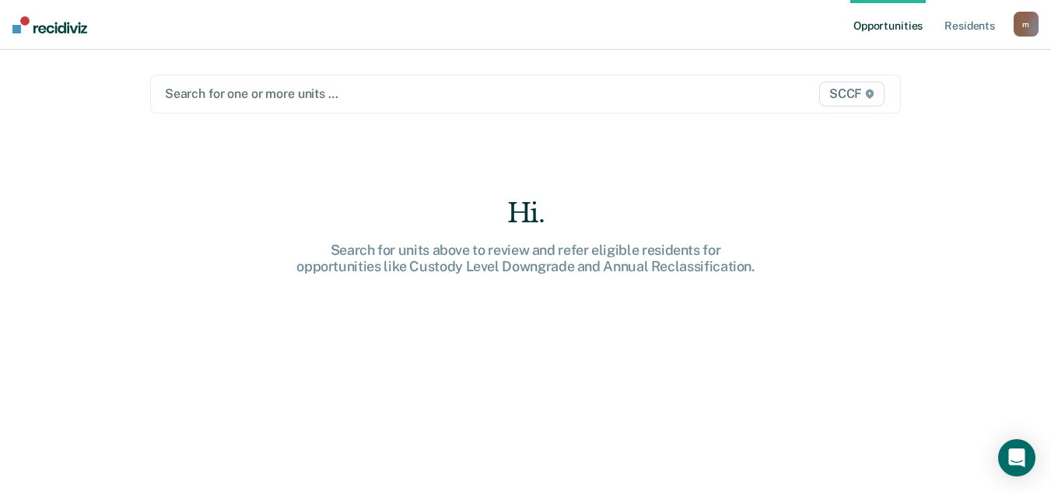
click at [238, 89] on div at bounding box center [417, 94] width 504 height 18
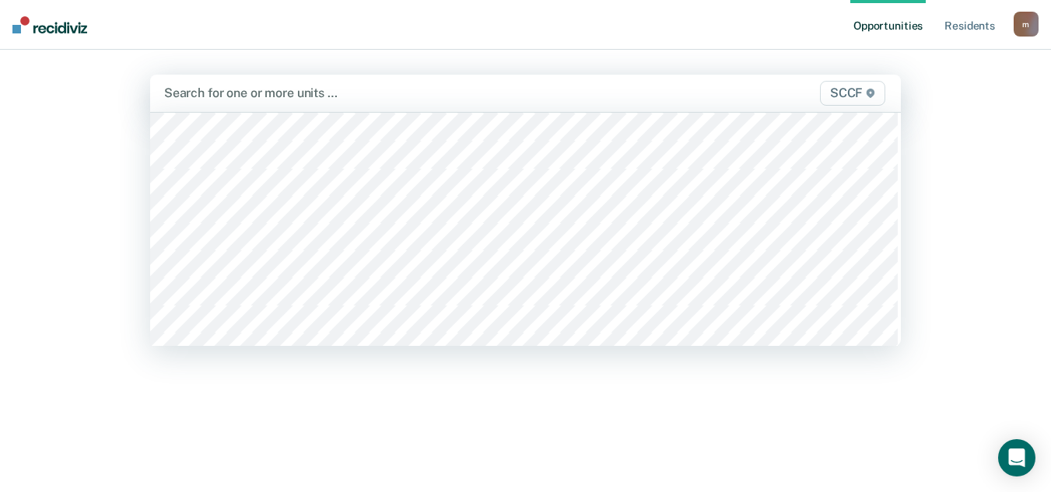
scroll to position [7701, 0]
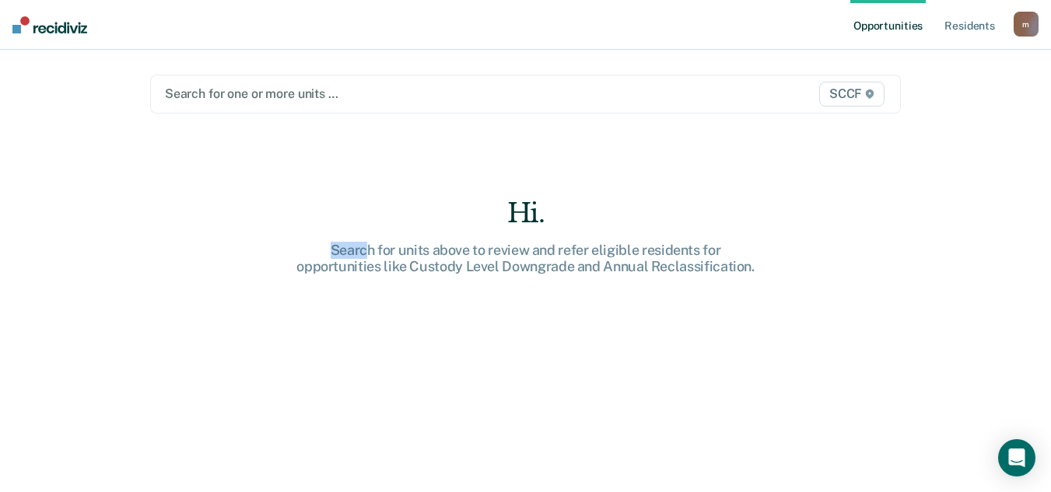
click at [207, 173] on main "option SCCF / BB2, selected. Search for one or more units … SCCF Hi. Search for…" at bounding box center [525, 252] width 788 height 405
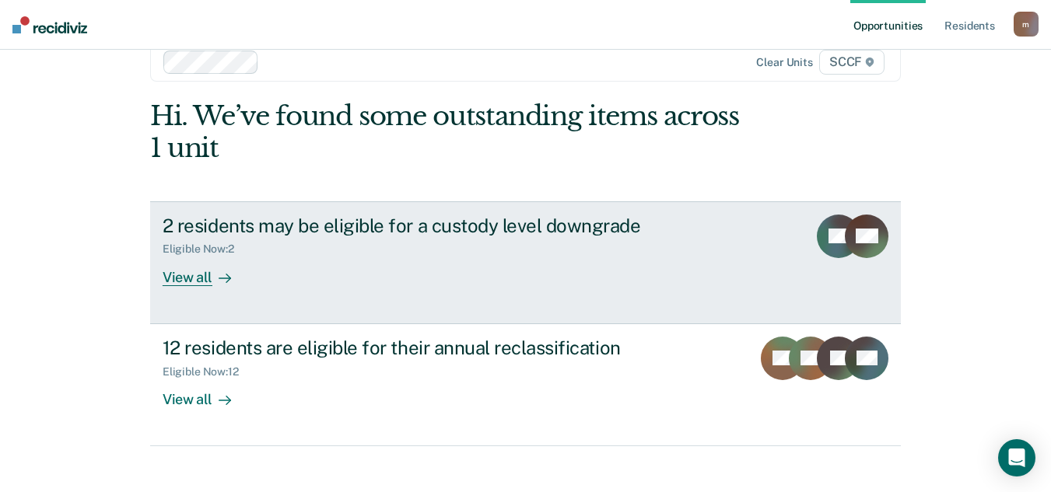
scroll to position [48, 0]
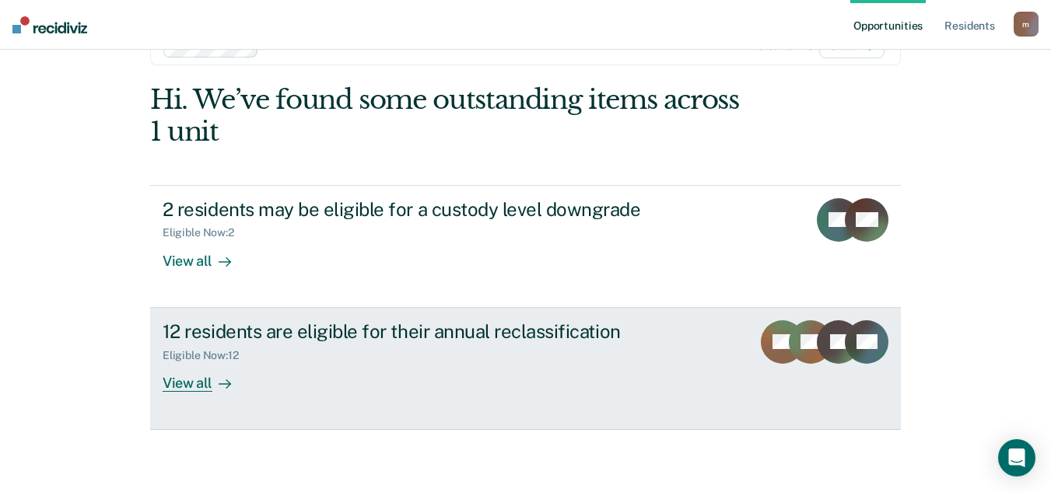
click at [179, 381] on div "View all" at bounding box center [206, 377] width 87 height 30
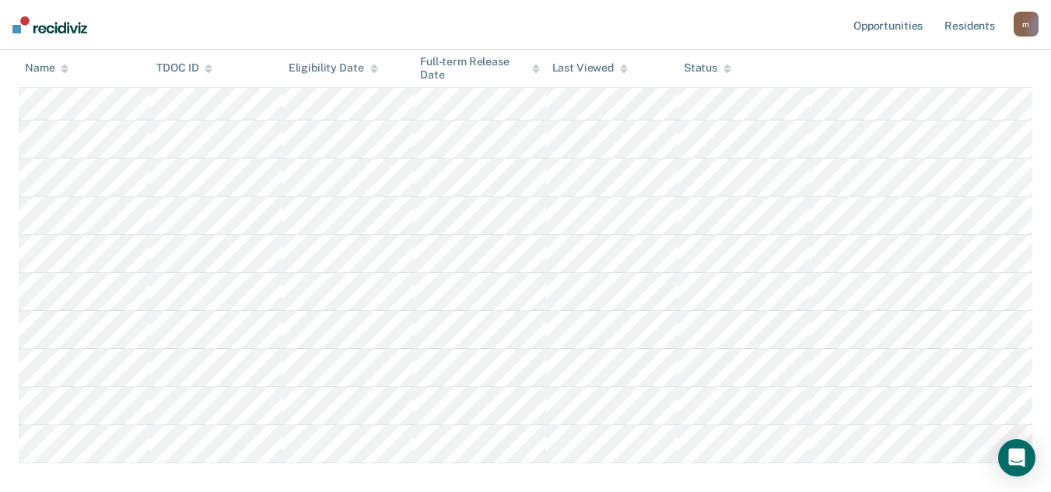
scroll to position [156, 0]
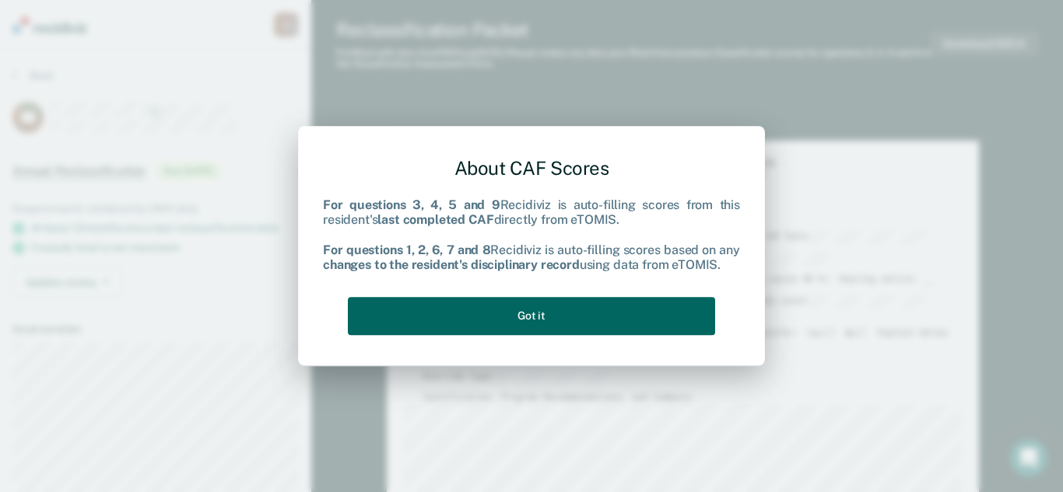
click at [521, 315] on button "Got it" at bounding box center [531, 316] width 367 height 38
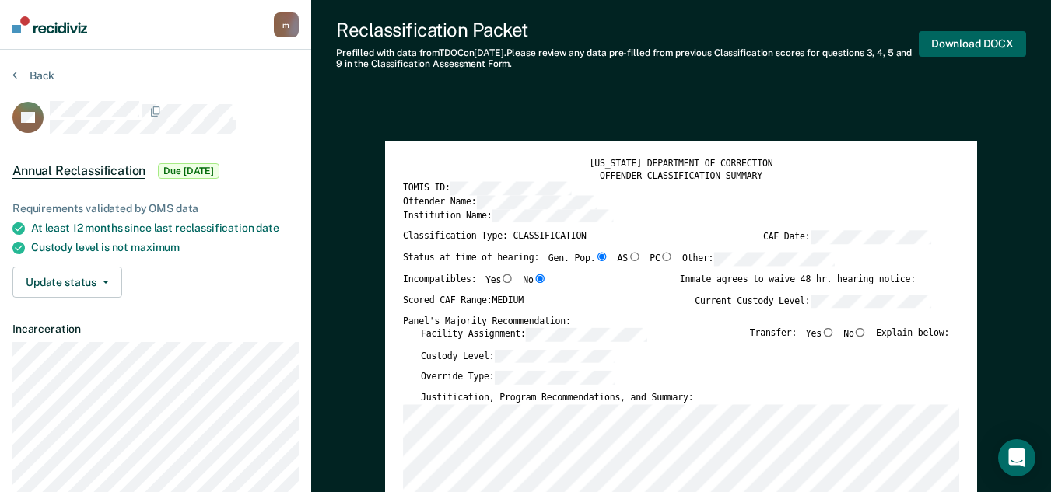
click at [975, 44] on button "Download DOCX" at bounding box center [972, 44] width 107 height 26
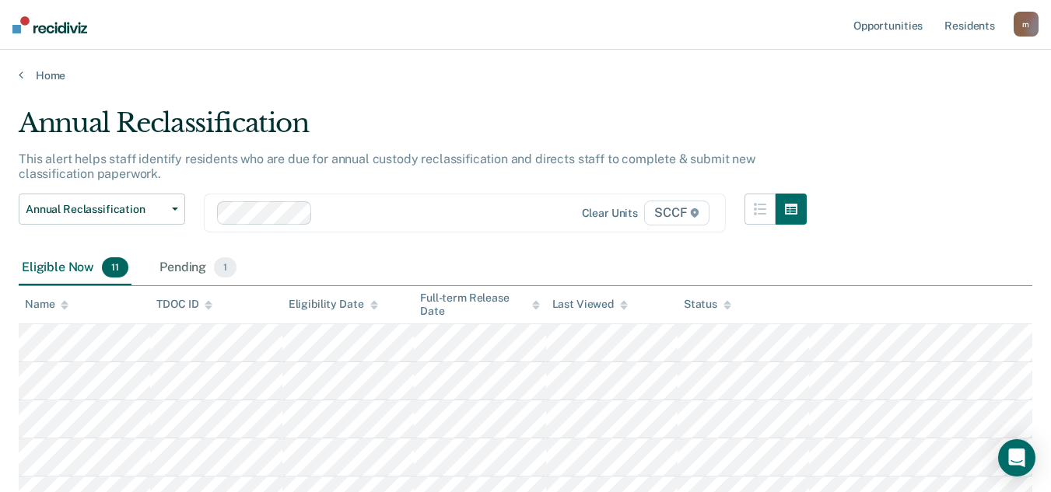
scroll to position [156, 0]
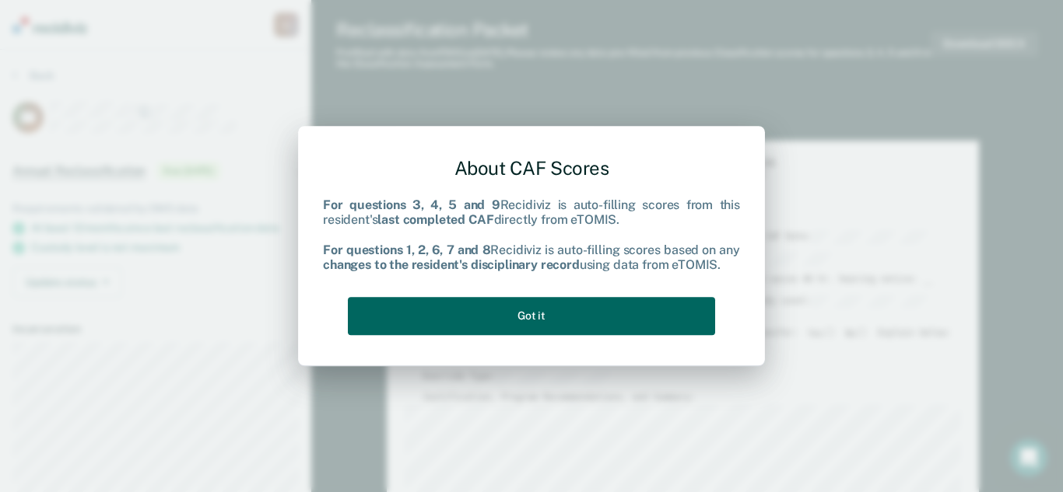
click at [531, 310] on button "Got it" at bounding box center [531, 316] width 367 height 38
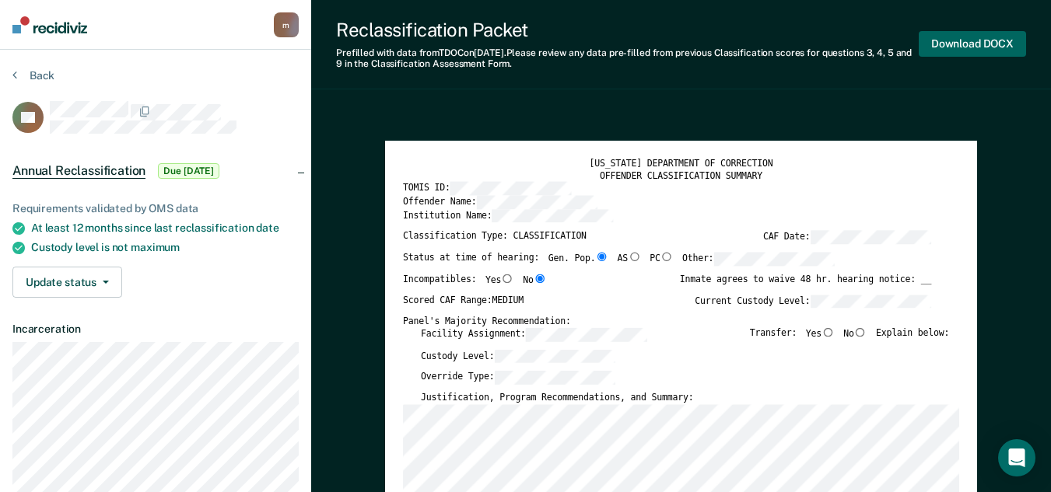
click at [984, 44] on button "Download DOCX" at bounding box center [972, 44] width 107 height 26
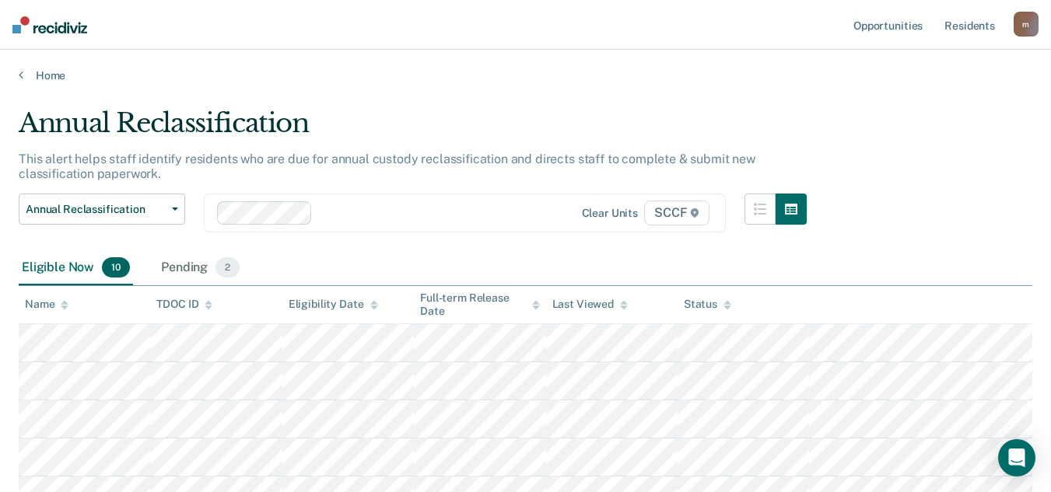
scroll to position [156, 0]
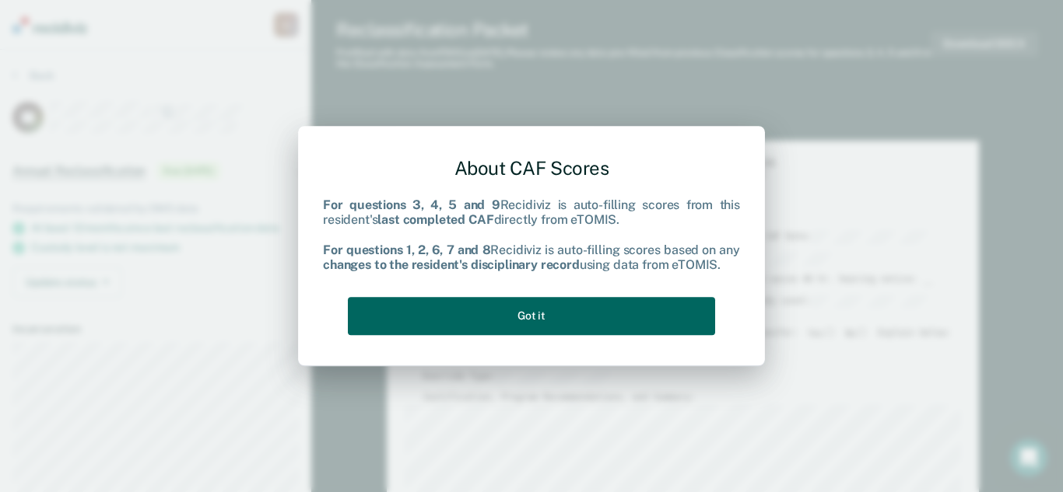
click at [538, 313] on button "Got it" at bounding box center [531, 316] width 367 height 38
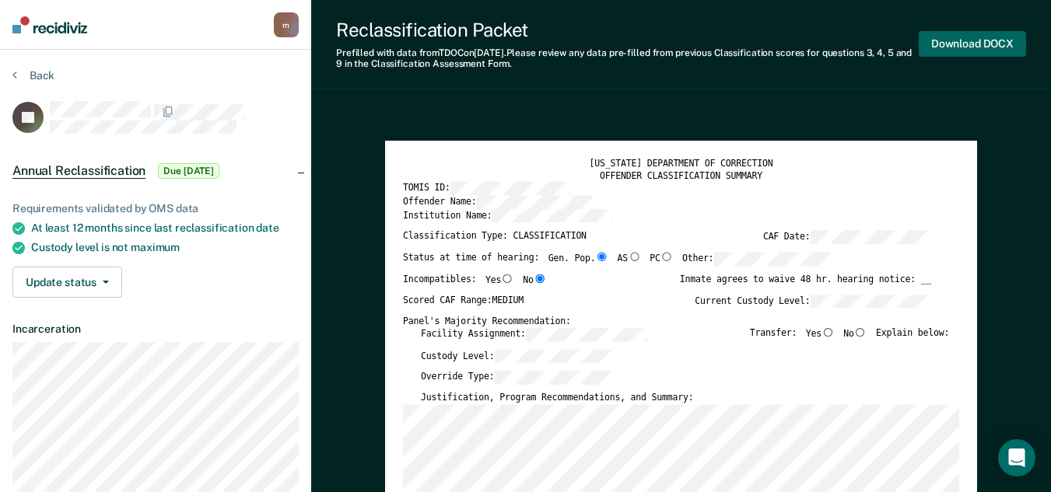
click at [975, 44] on button "Download DOCX" at bounding box center [972, 44] width 107 height 26
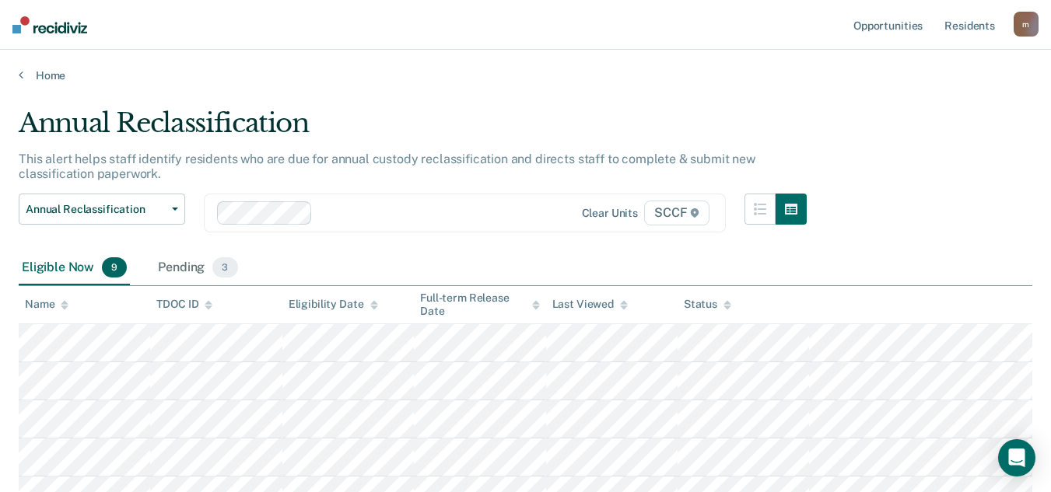
scroll to position [156, 0]
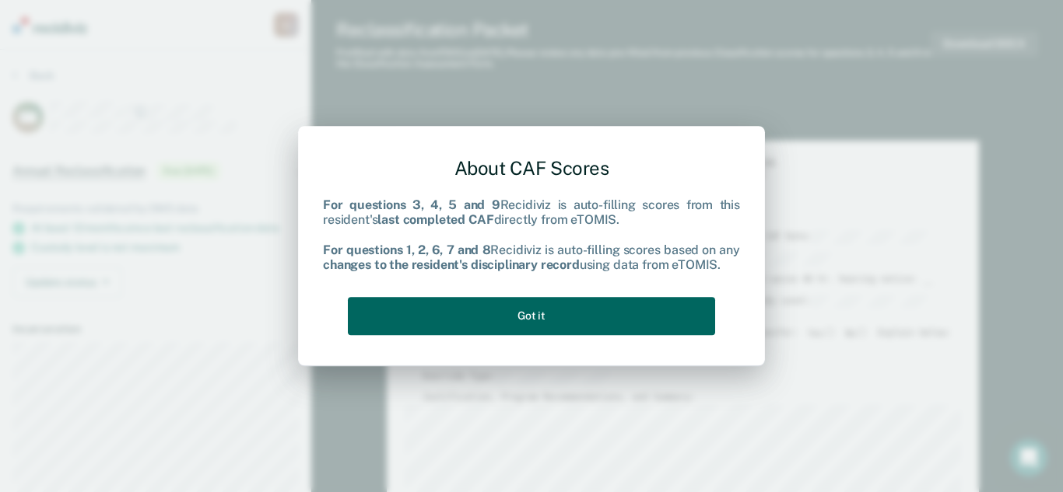
click at [525, 313] on button "Got it" at bounding box center [531, 316] width 367 height 38
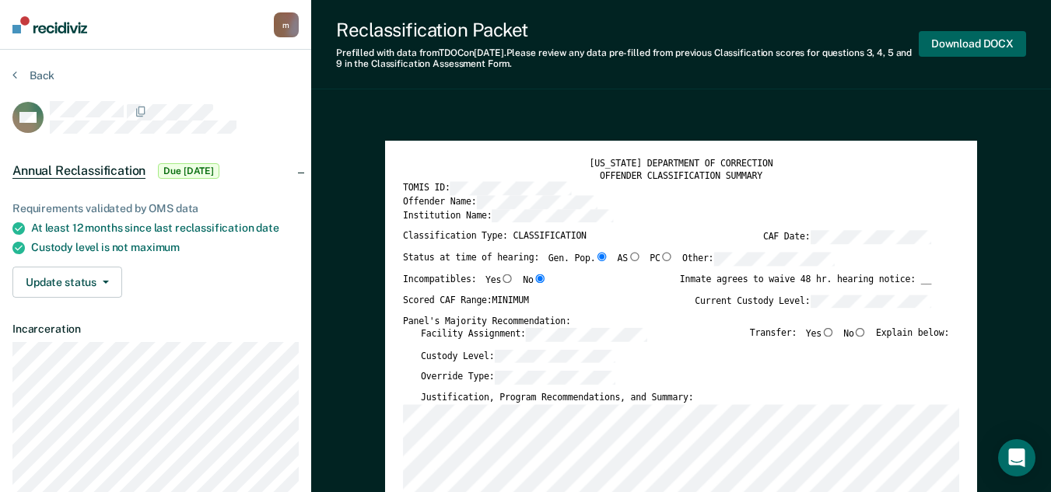
click at [967, 43] on button "Download DOCX" at bounding box center [972, 44] width 107 height 26
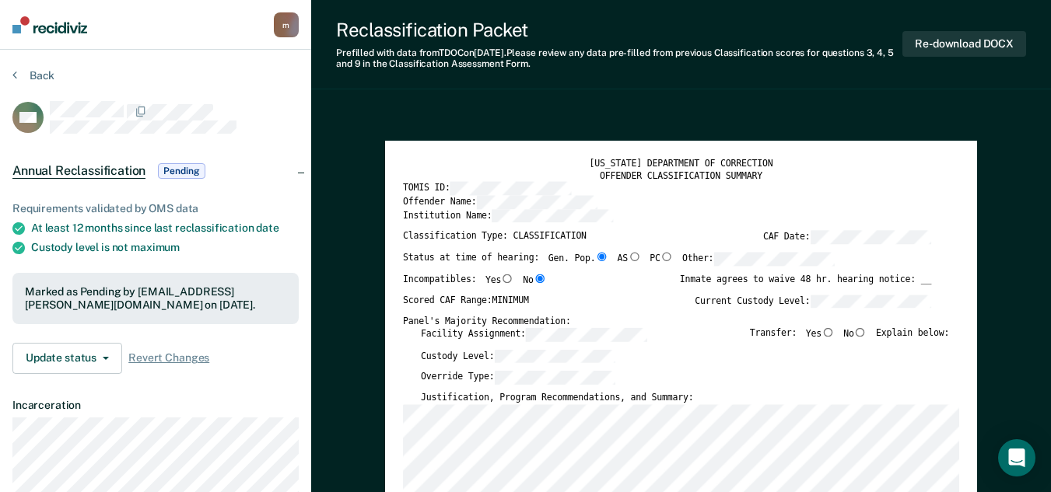
scroll to position [156, 0]
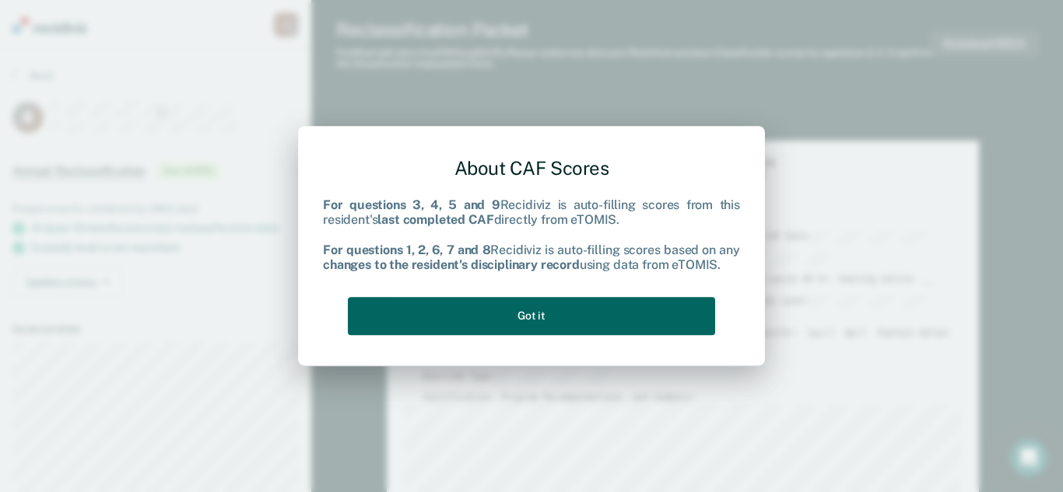
click at [552, 310] on button "Got it" at bounding box center [531, 316] width 367 height 38
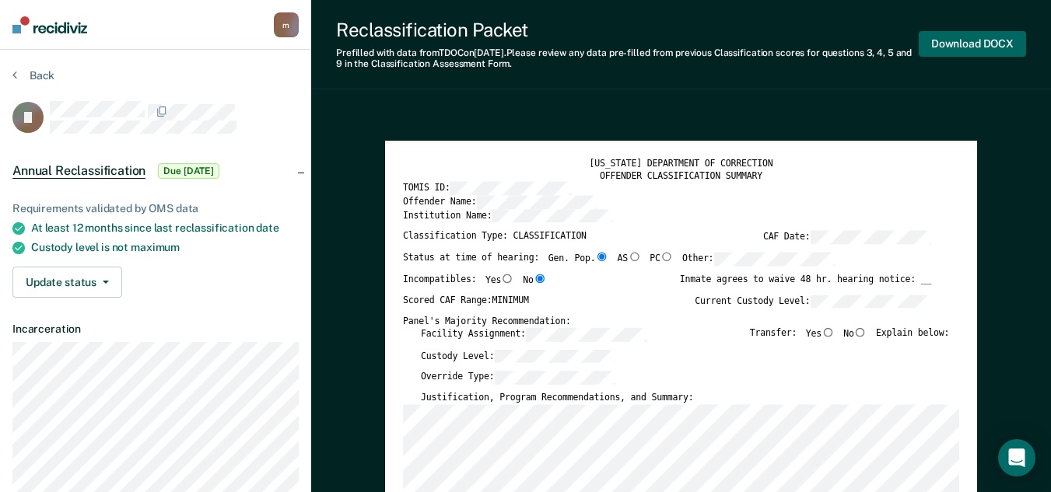
click at [977, 42] on button "Download DOCX" at bounding box center [972, 44] width 107 height 26
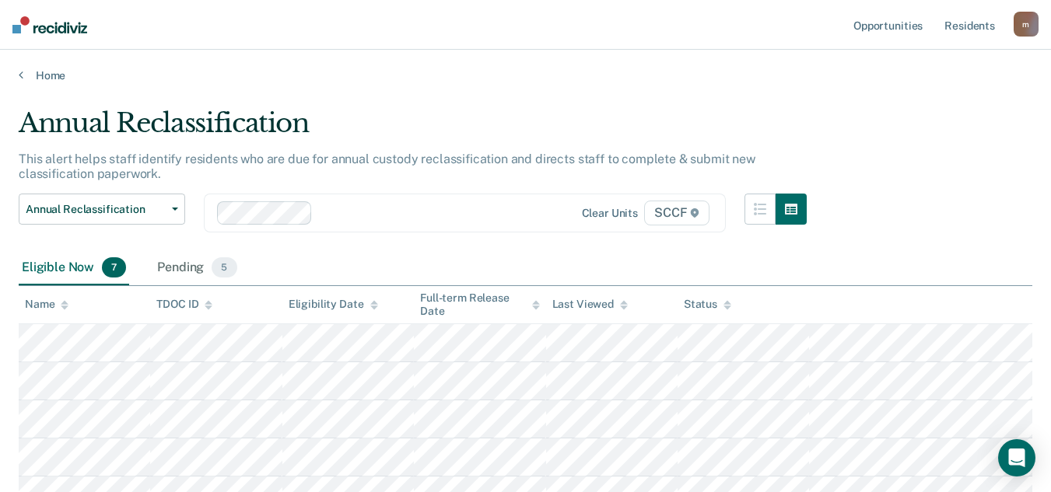
scroll to position [156, 0]
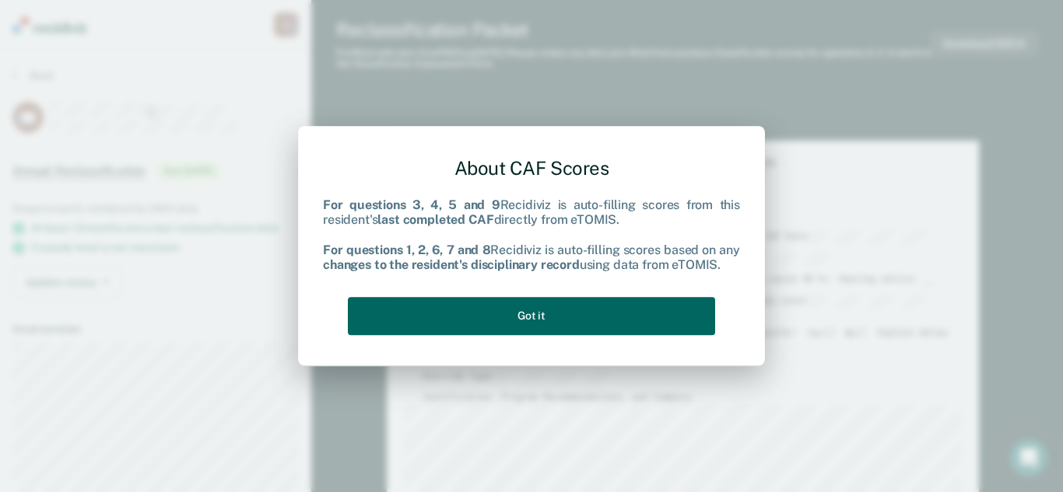
click at [520, 310] on button "Got it" at bounding box center [531, 316] width 367 height 38
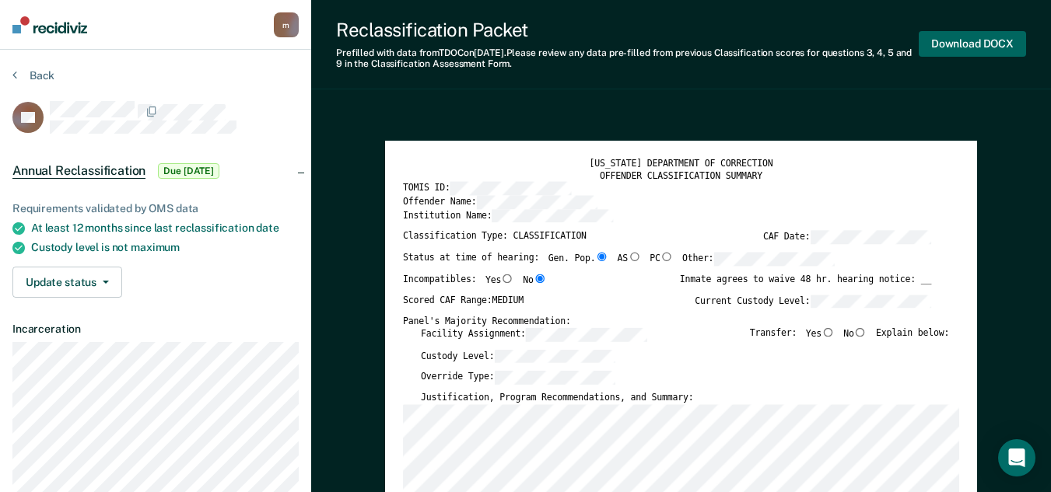
click at [950, 40] on button "Download DOCX" at bounding box center [972, 44] width 107 height 26
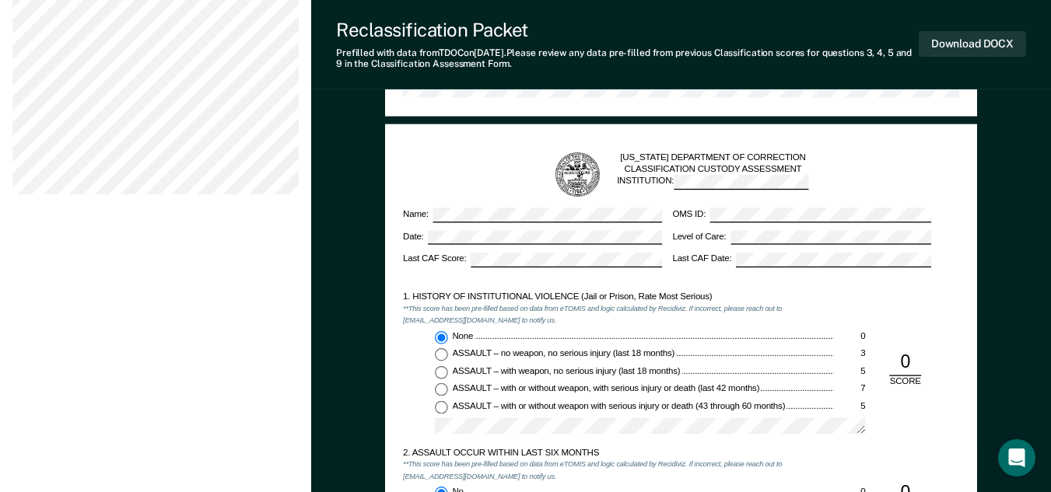
scroll to position [856, 0]
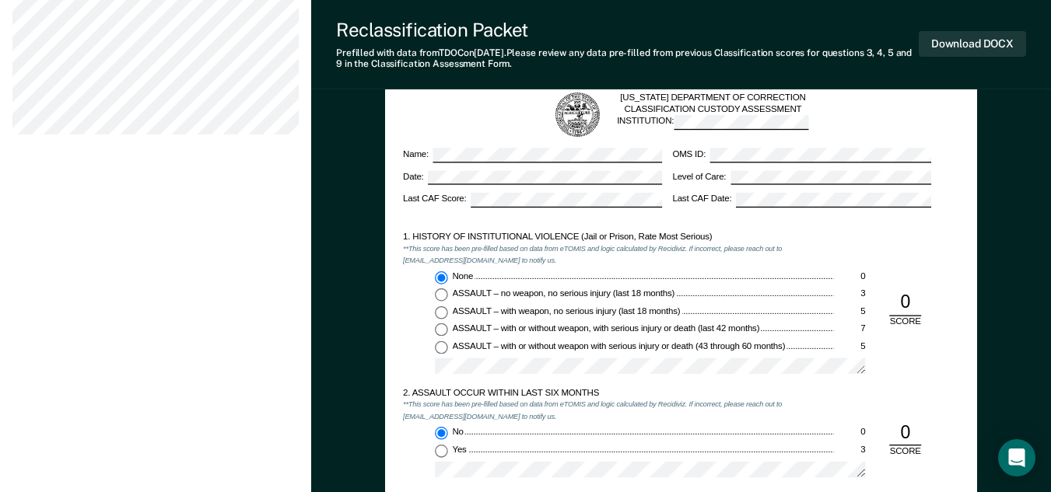
click at [442, 292] on input "ASSAULT – no weapon, no serious injury (last 18 months) 3" at bounding box center [441, 295] width 13 height 13
type textarea "x"
radio input "false"
radio input "true"
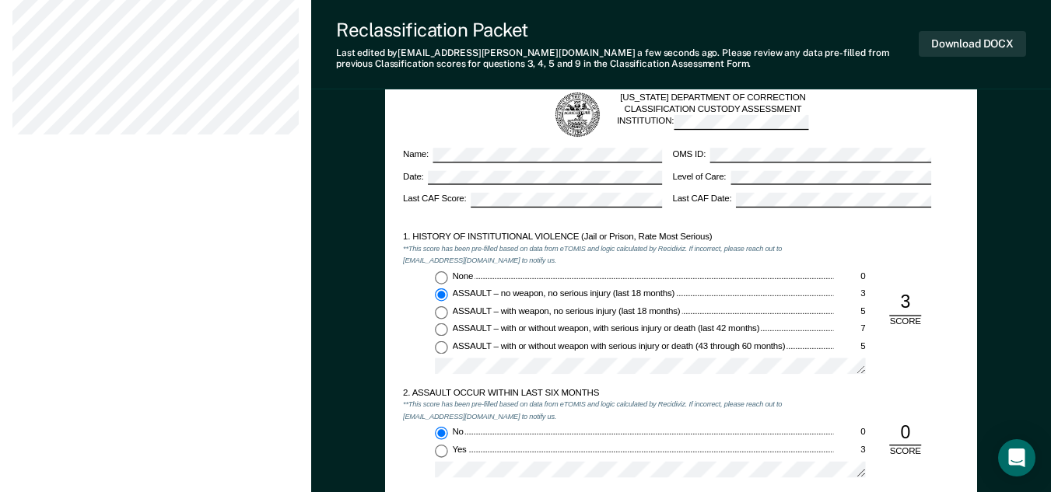
click at [442, 274] on input "None 0" at bounding box center [441, 277] width 13 height 13
type textarea "x"
radio input "true"
radio input "false"
click at [971, 44] on button "Download DOCX" at bounding box center [972, 44] width 107 height 26
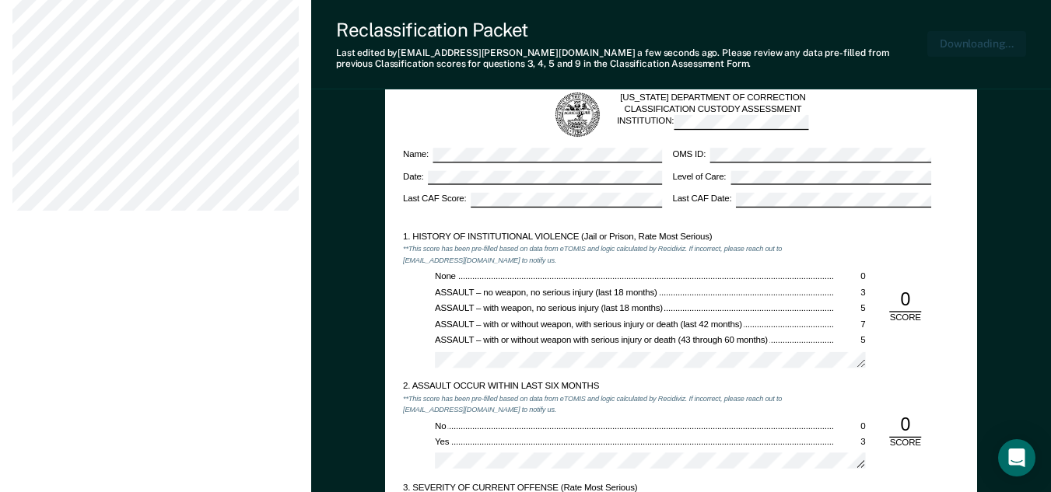
scroll to position [932, 0]
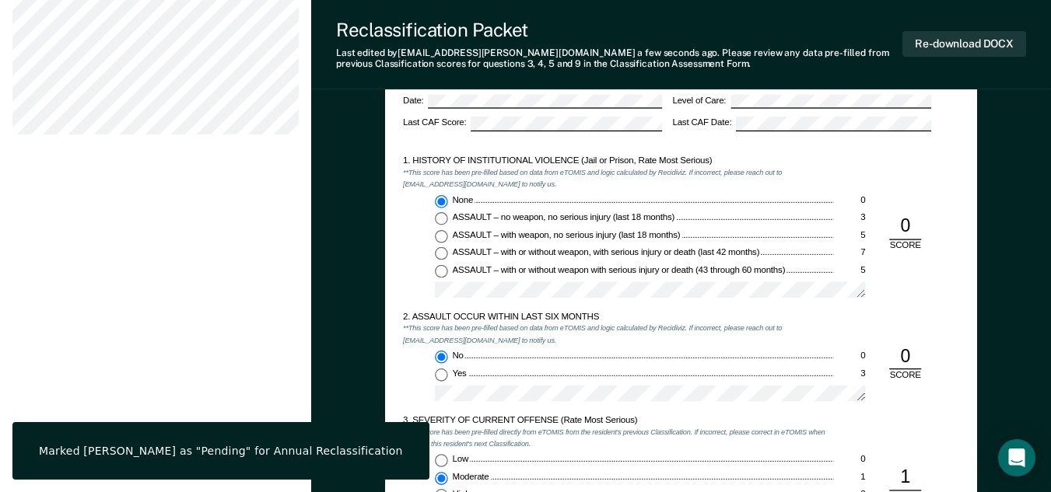
click at [699, 186] on div "1. HISTORY OF INSTITUTIONAL VIOLENCE (Jail or Prison, Rate Most Serious) **This…" at bounding box center [618, 233] width 430 height 156
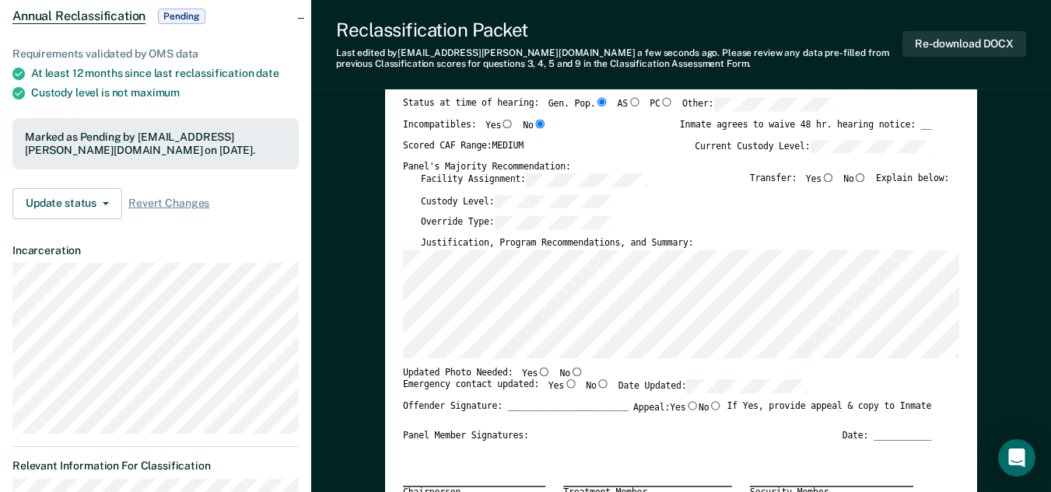
scroll to position [0, 0]
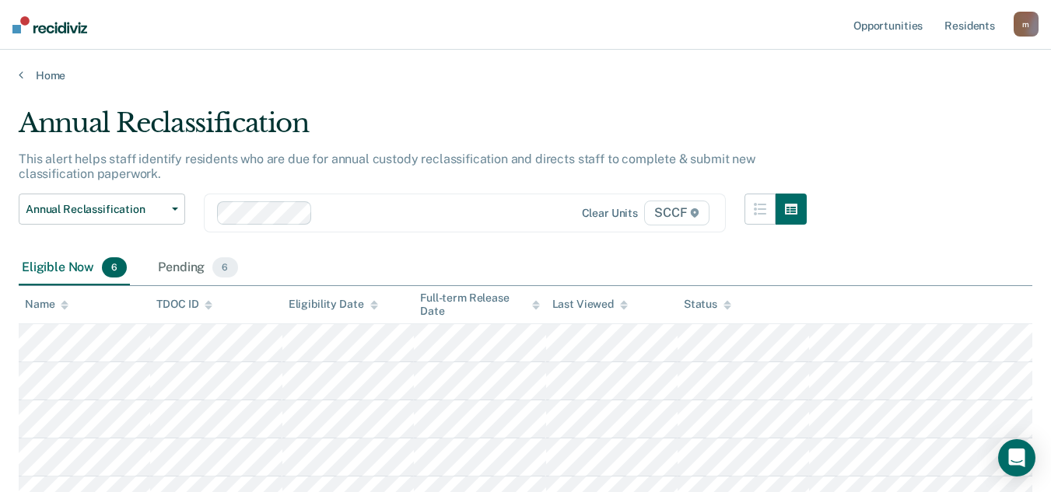
scroll to position [156, 0]
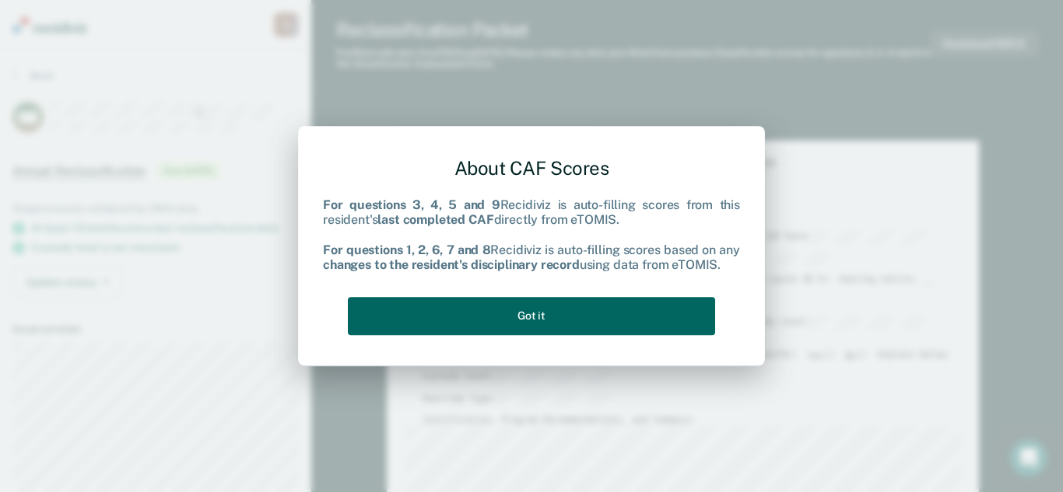
click at [529, 314] on button "Got it" at bounding box center [531, 316] width 367 height 38
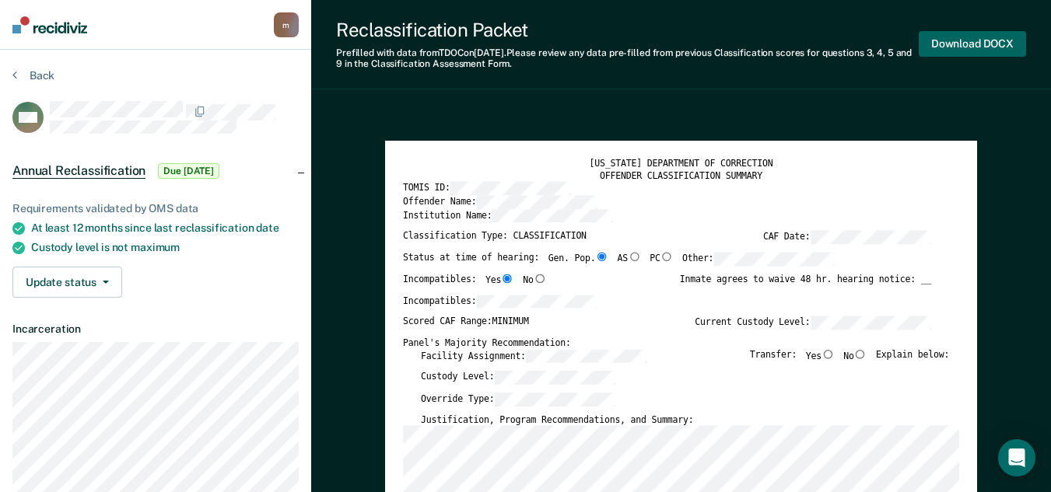
click at [966, 40] on button "Download DOCX" at bounding box center [972, 44] width 107 height 26
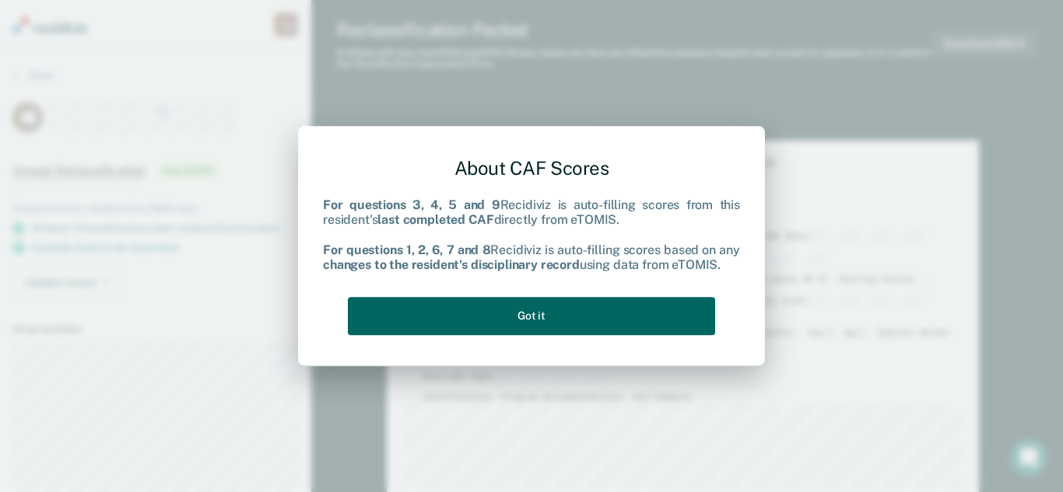
click at [515, 310] on button "Got it" at bounding box center [531, 316] width 367 height 38
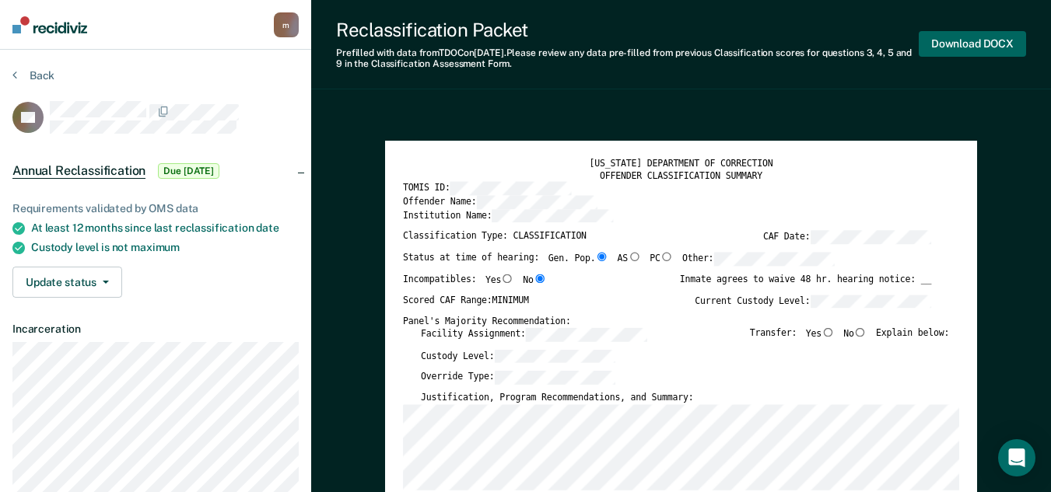
click at [958, 41] on button "Download DOCX" at bounding box center [972, 44] width 107 height 26
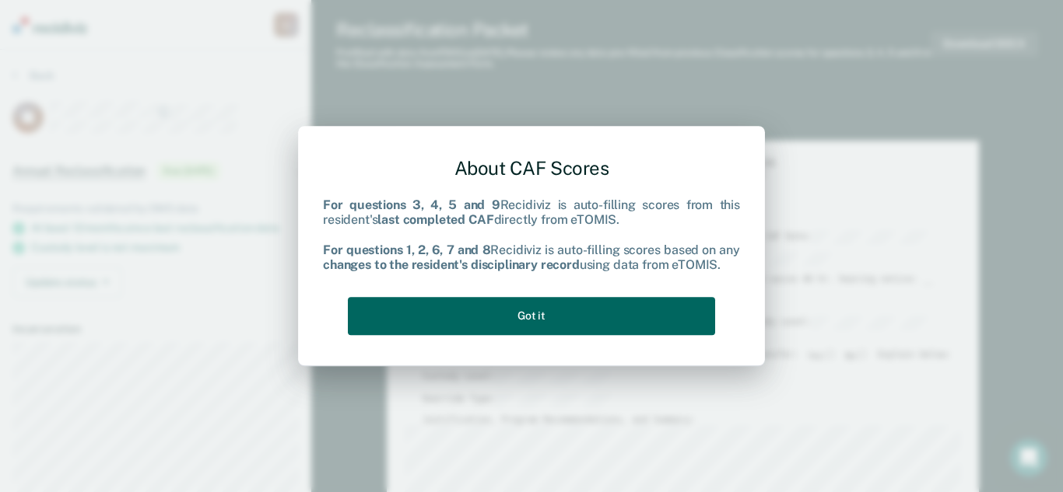
click at [530, 313] on button "Got it" at bounding box center [531, 316] width 367 height 38
click at [520, 313] on button "Got it" at bounding box center [531, 316] width 367 height 38
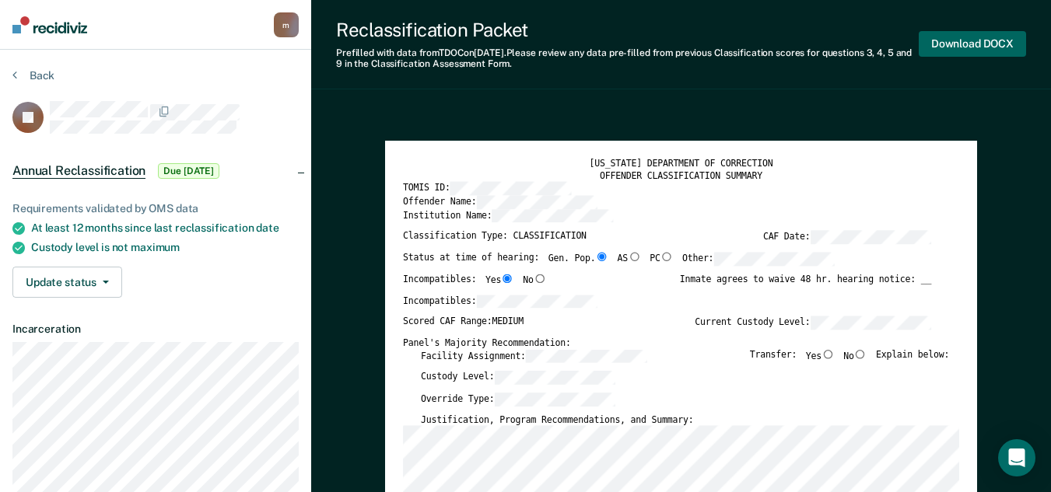
click at [964, 43] on button "Download DOCX" at bounding box center [972, 44] width 107 height 26
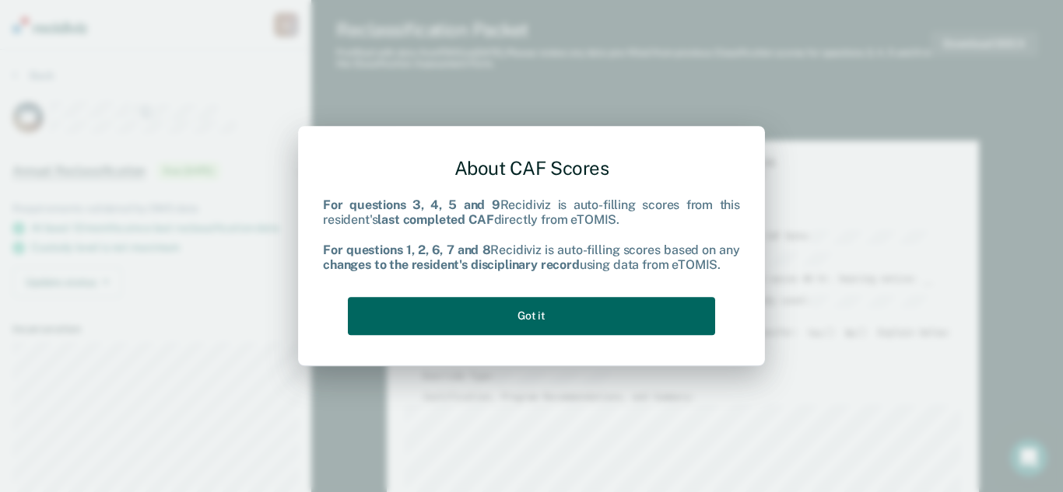
click at [527, 314] on button "Got it" at bounding box center [531, 316] width 367 height 38
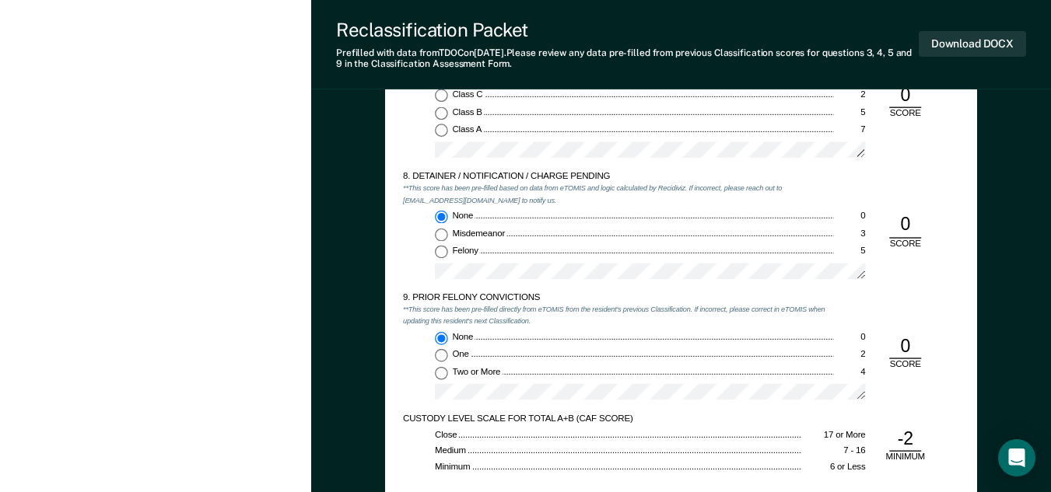
scroll to position [2023, 0]
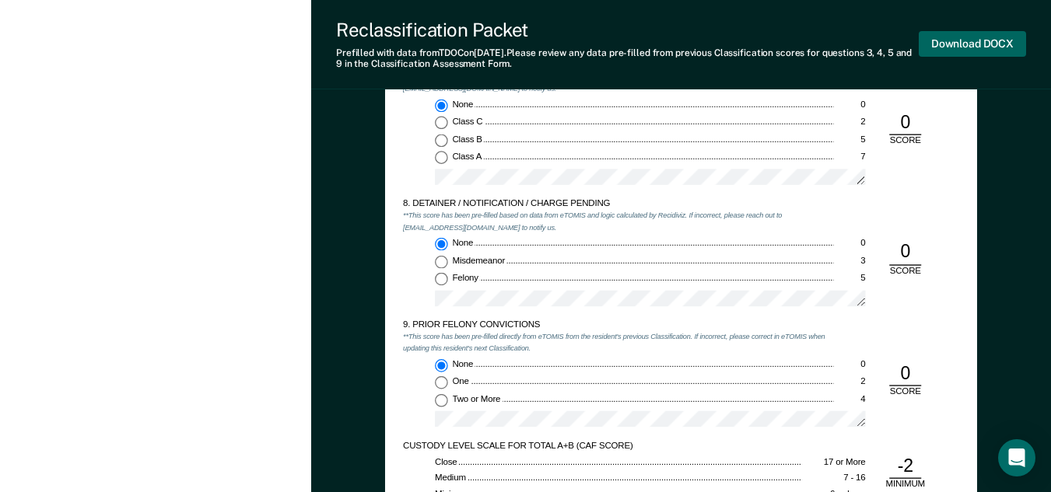
click at [972, 41] on button "Download DOCX" at bounding box center [972, 44] width 107 height 26
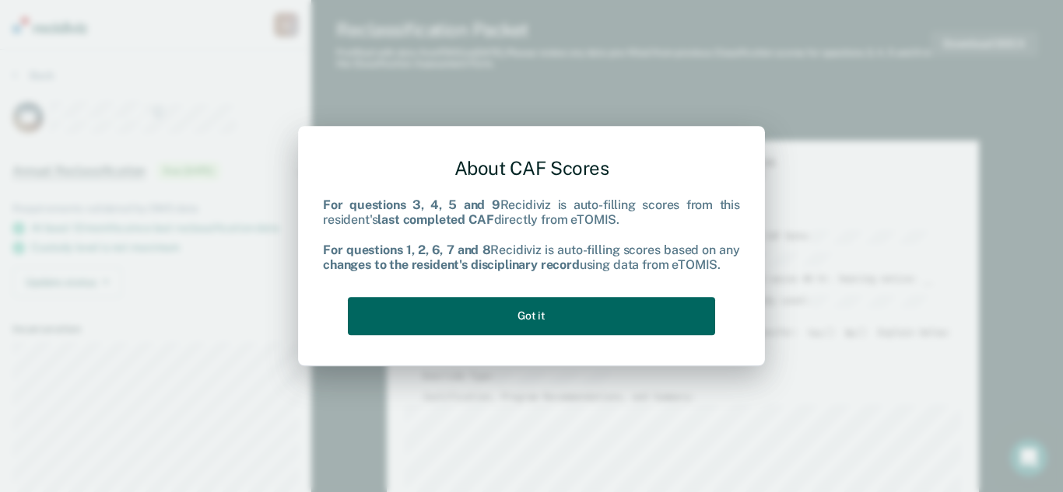
click at [524, 314] on button "Got it" at bounding box center [531, 316] width 367 height 38
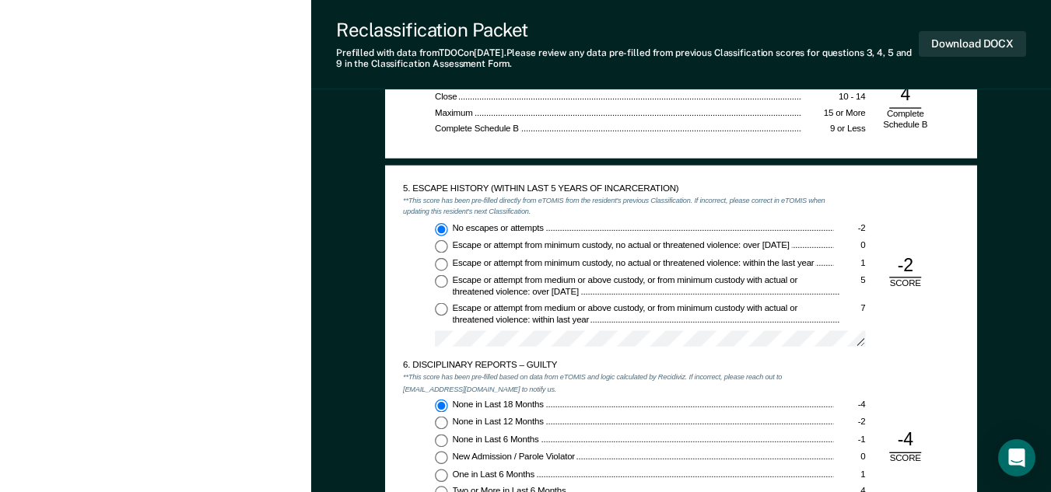
scroll to position [1400, 0]
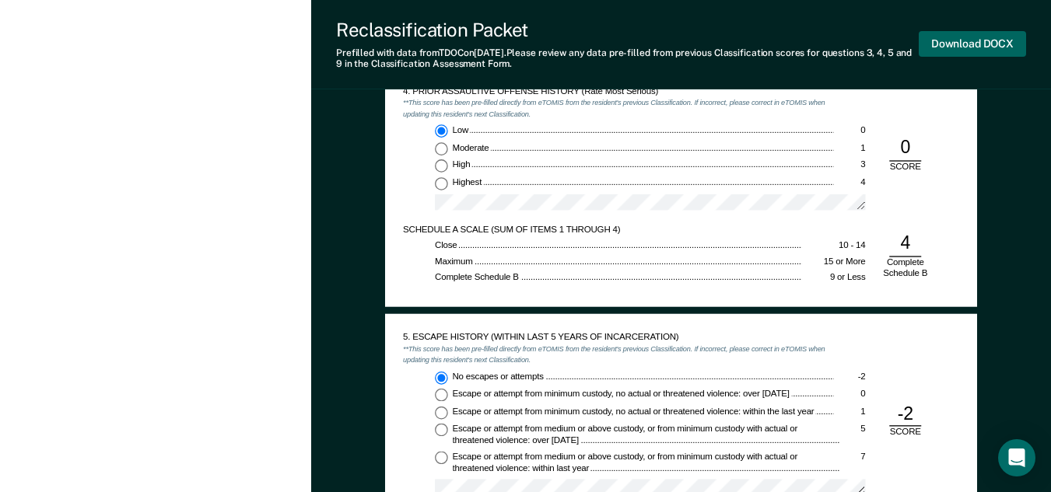
click at [971, 45] on button "Download DOCX" at bounding box center [972, 44] width 107 height 26
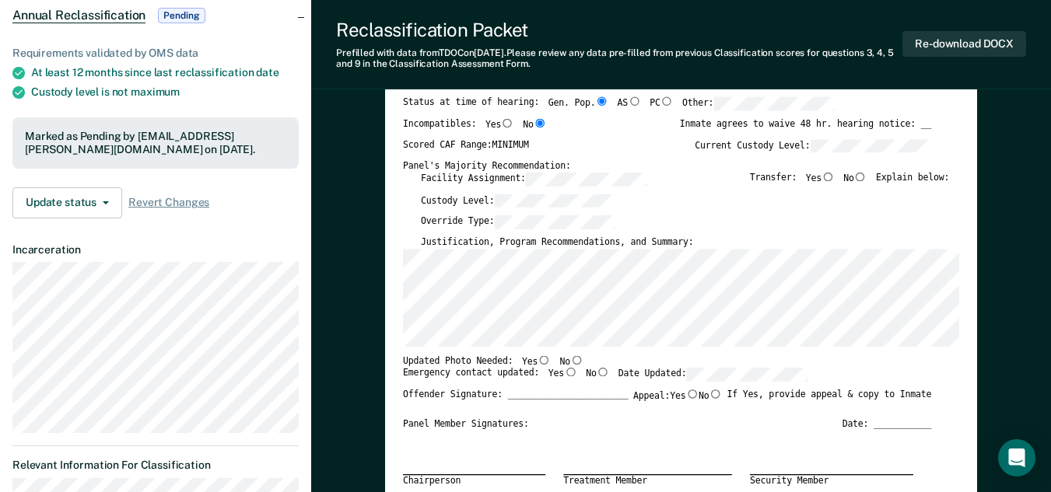
scroll to position [0, 0]
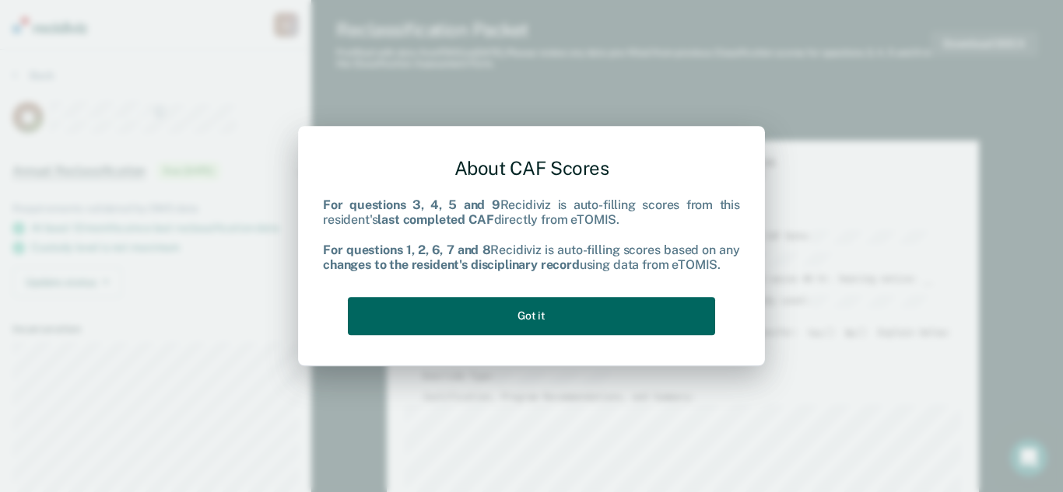
click at [531, 321] on button "Got it" at bounding box center [531, 316] width 367 height 38
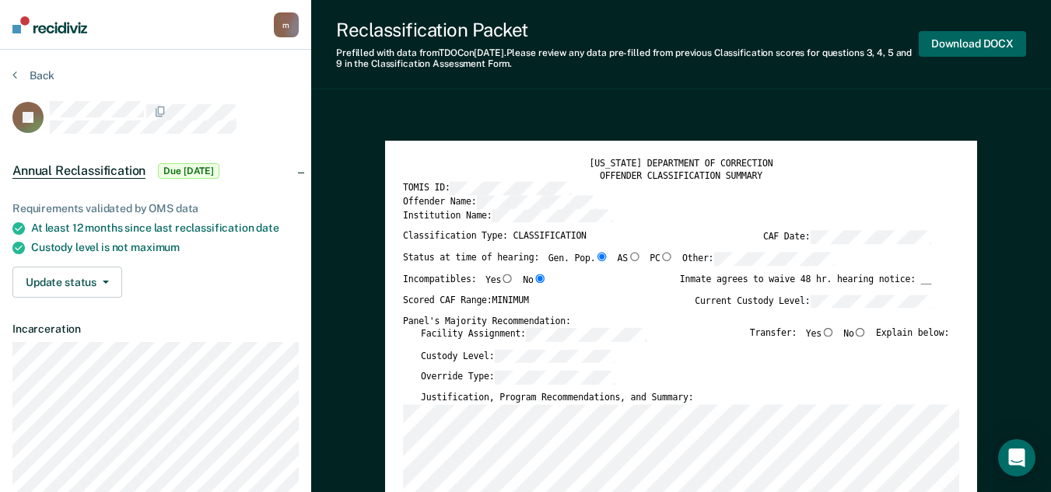
click at [968, 40] on button "Download DOCX" at bounding box center [972, 44] width 107 height 26
type textarea "x"
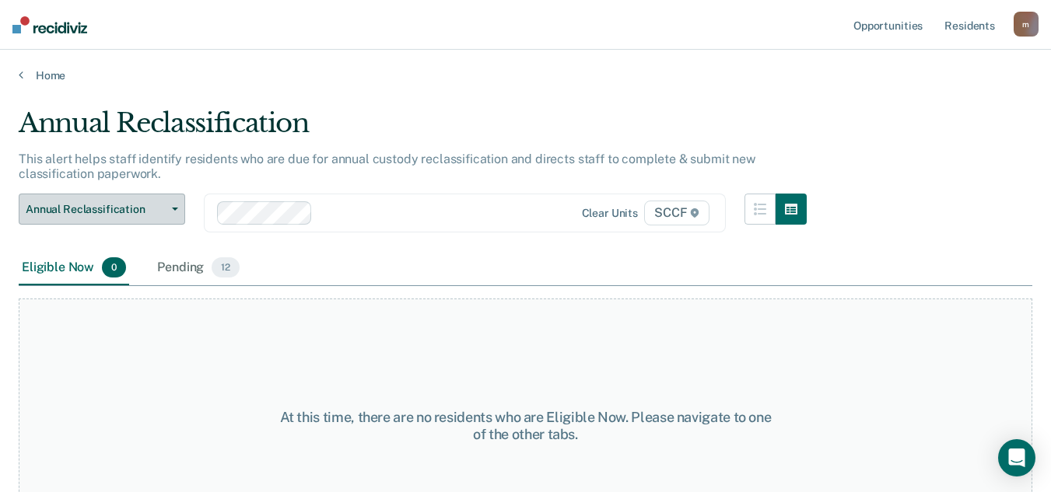
click at [174, 208] on icon "button" at bounding box center [175, 209] width 6 height 3
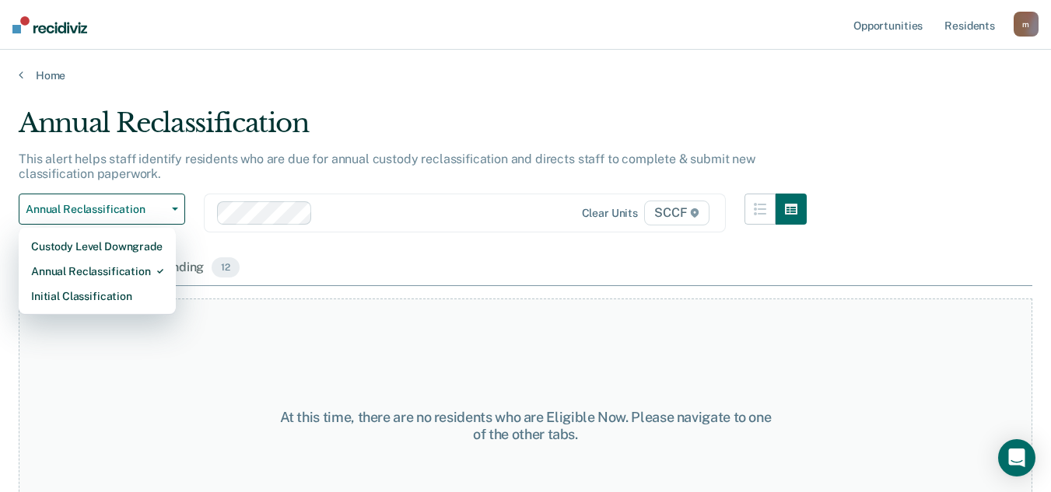
click at [381, 260] on div "Eligible Now 0 Pending 12" at bounding box center [526, 268] width 1014 height 35
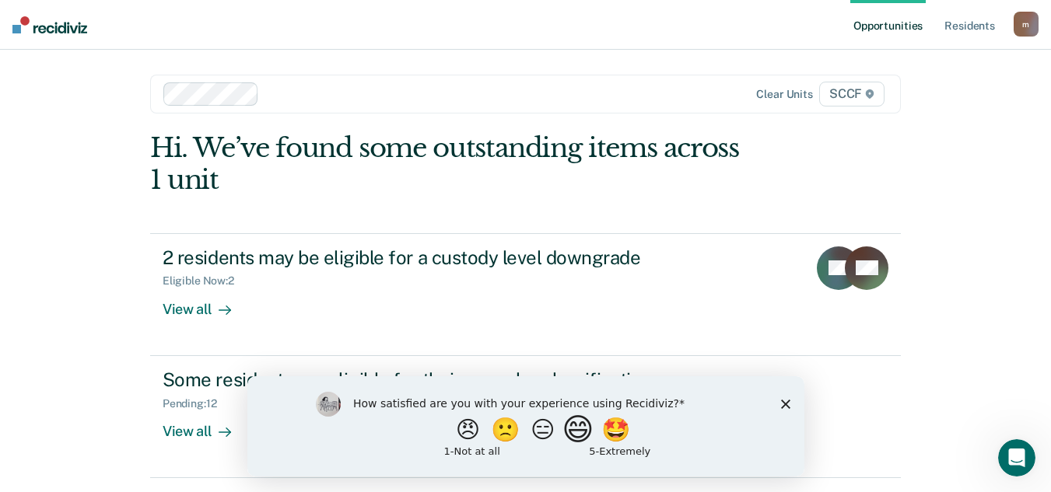
click at [586, 433] on button "😄" at bounding box center [579, 429] width 37 height 31
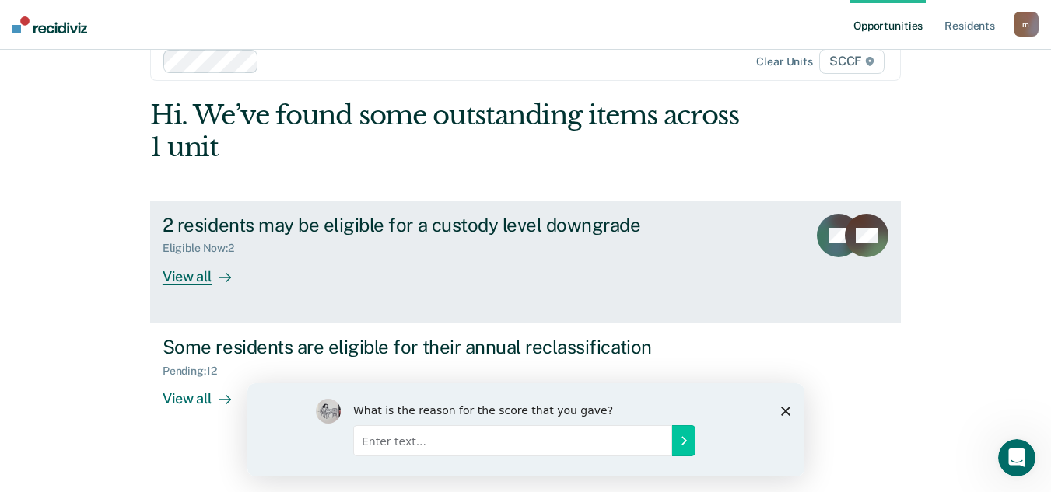
scroll to position [48, 0]
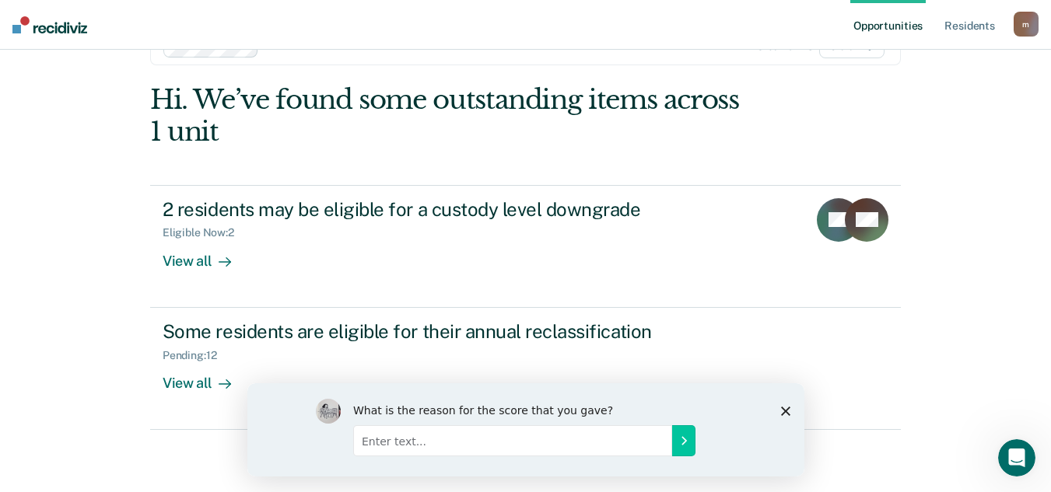
click at [434, 442] on input "Enter text..." at bounding box center [511, 440] width 319 height 31
type input "First time user and it was an easy navigate."
click at [685, 443] on icon "Submit your response" at bounding box center [683, 440] width 12 height 12
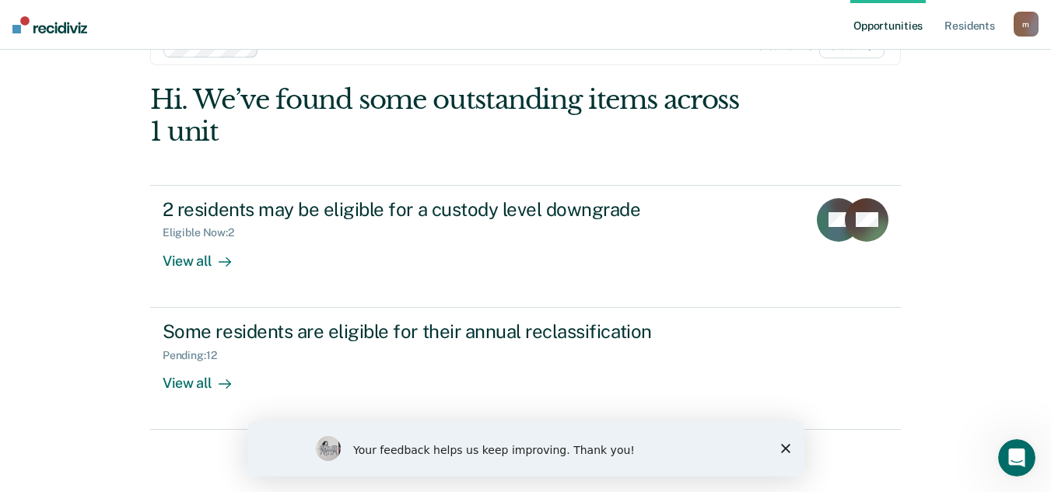
click at [784, 447] on icon "Close survey" at bounding box center [784, 448] width 9 height 9
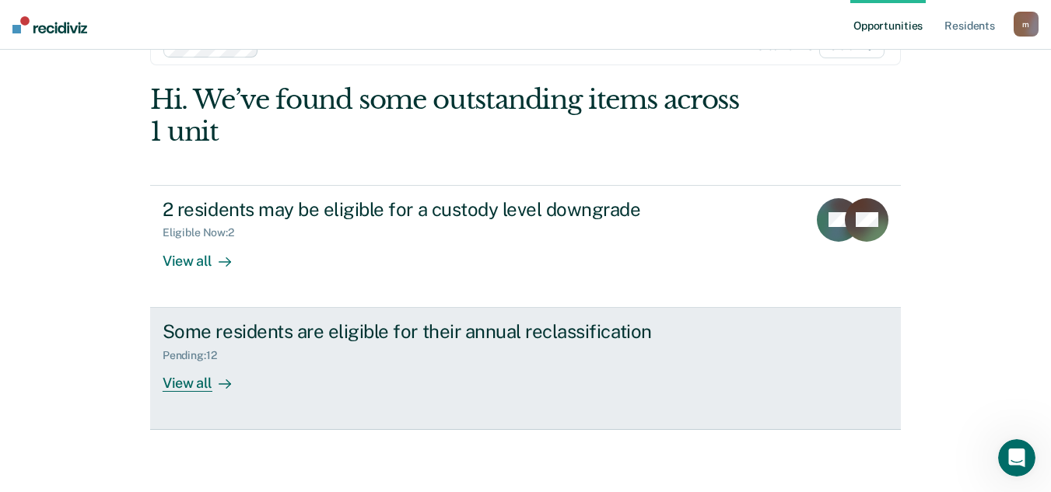
click at [180, 380] on div "View all" at bounding box center [206, 377] width 87 height 30
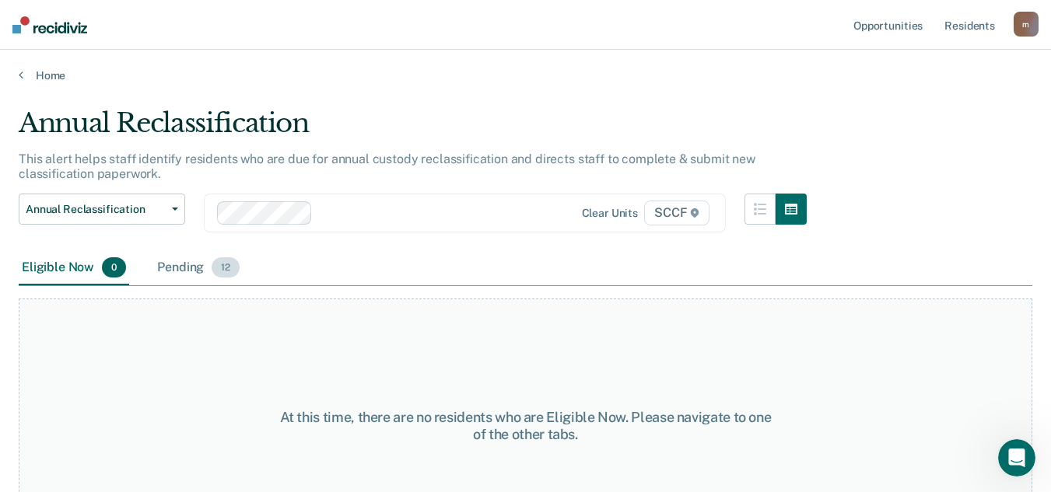
click at [182, 266] on div "Pending 12" at bounding box center [198, 268] width 89 height 34
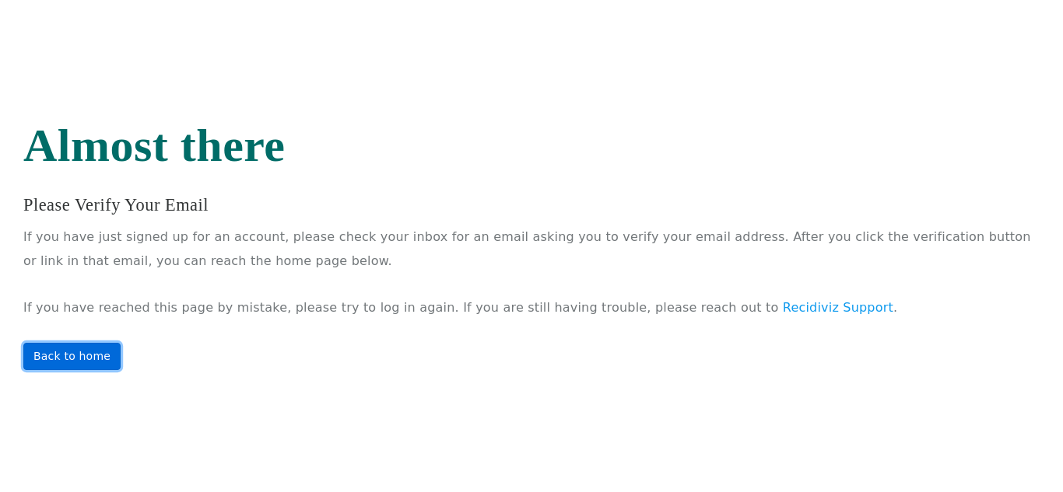
drag, startPoint x: 0, startPoint y: 0, endPoint x: 67, endPoint y: 359, distance: 365.6
click at [67, 359] on link "Back to home" at bounding box center [71, 356] width 97 height 27
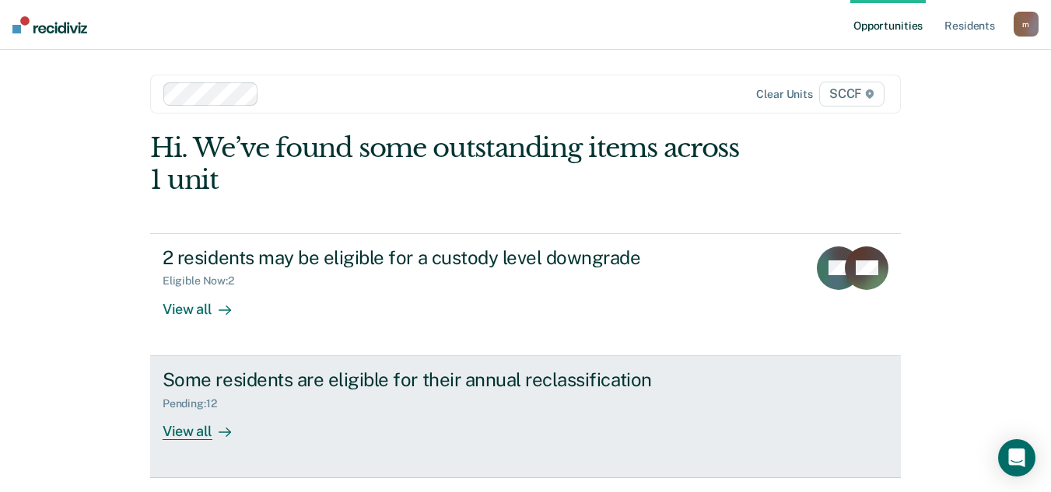
click at [187, 433] on div "View all" at bounding box center [206, 425] width 87 height 30
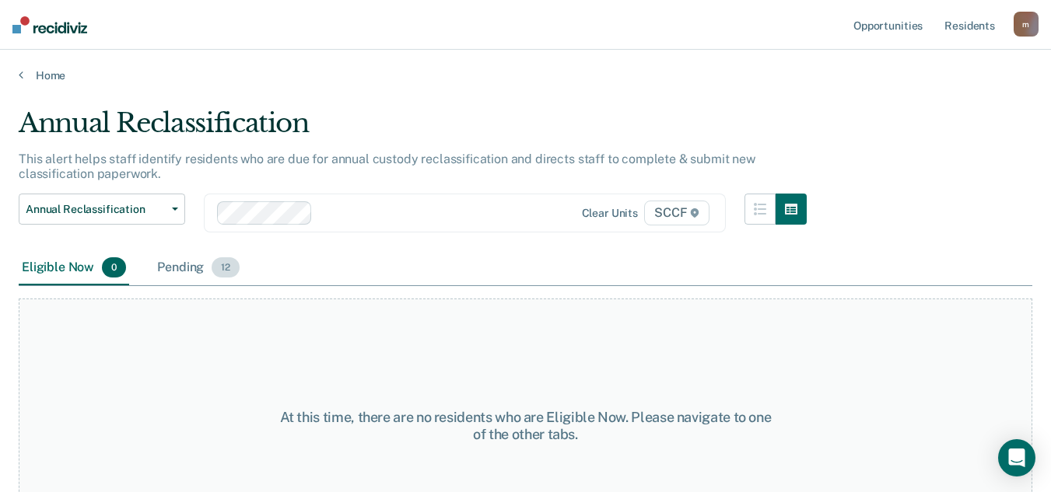
click at [186, 266] on div "Pending 12" at bounding box center [198, 268] width 89 height 34
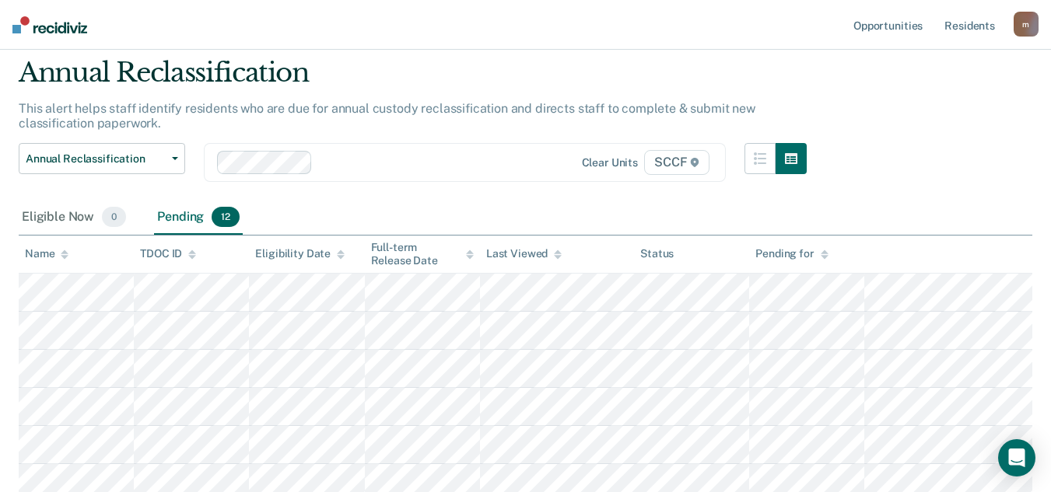
scroll to position [78, 0]
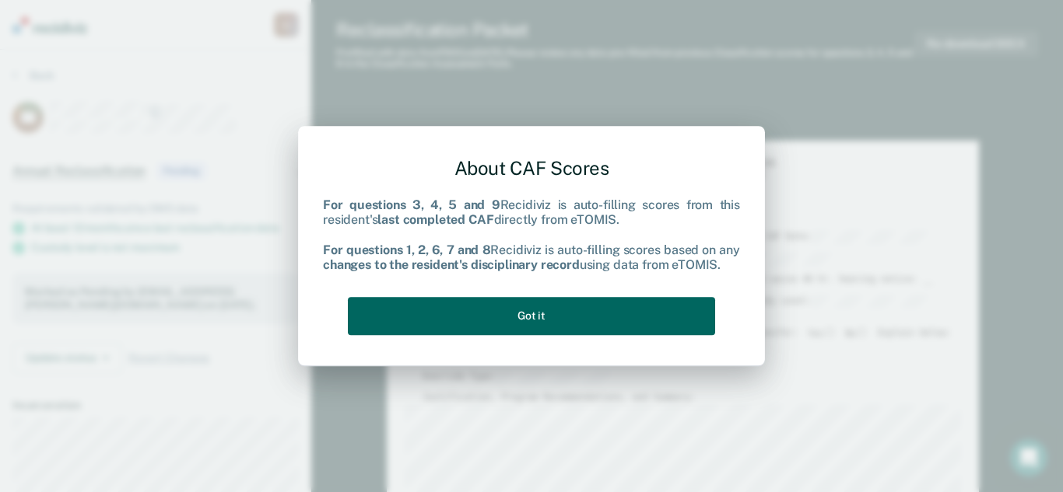
click at [522, 317] on button "Got it" at bounding box center [531, 316] width 367 height 38
type textarea "x"
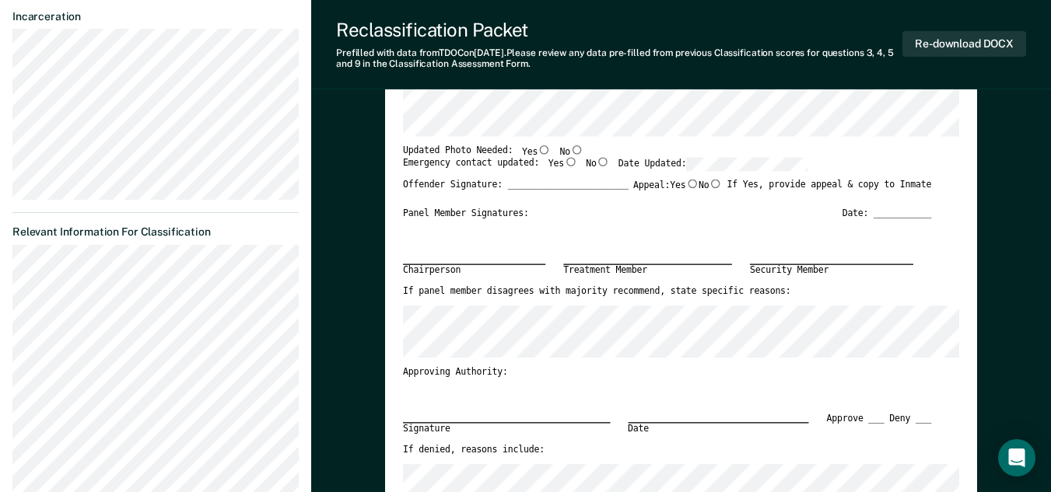
scroll to position [467, 0]
